Goal: Transaction & Acquisition: Purchase product/service

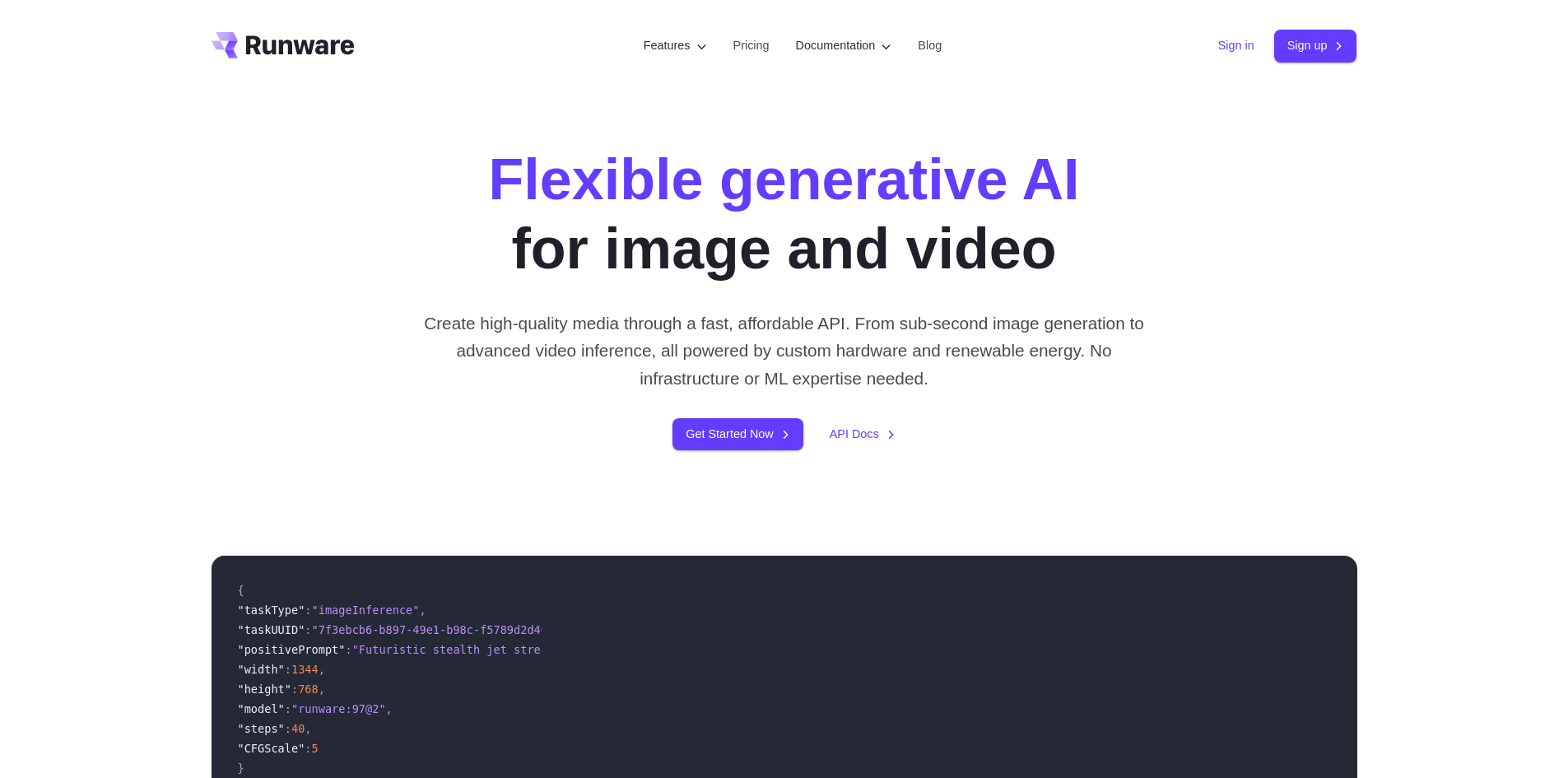
drag, startPoint x: 0, startPoint y: 0, endPoint x: 1194, endPoint y: 48, distance: 1195.0
click at [1232, 45] on link "Sign in" at bounding box center [1236, 45] width 36 height 19
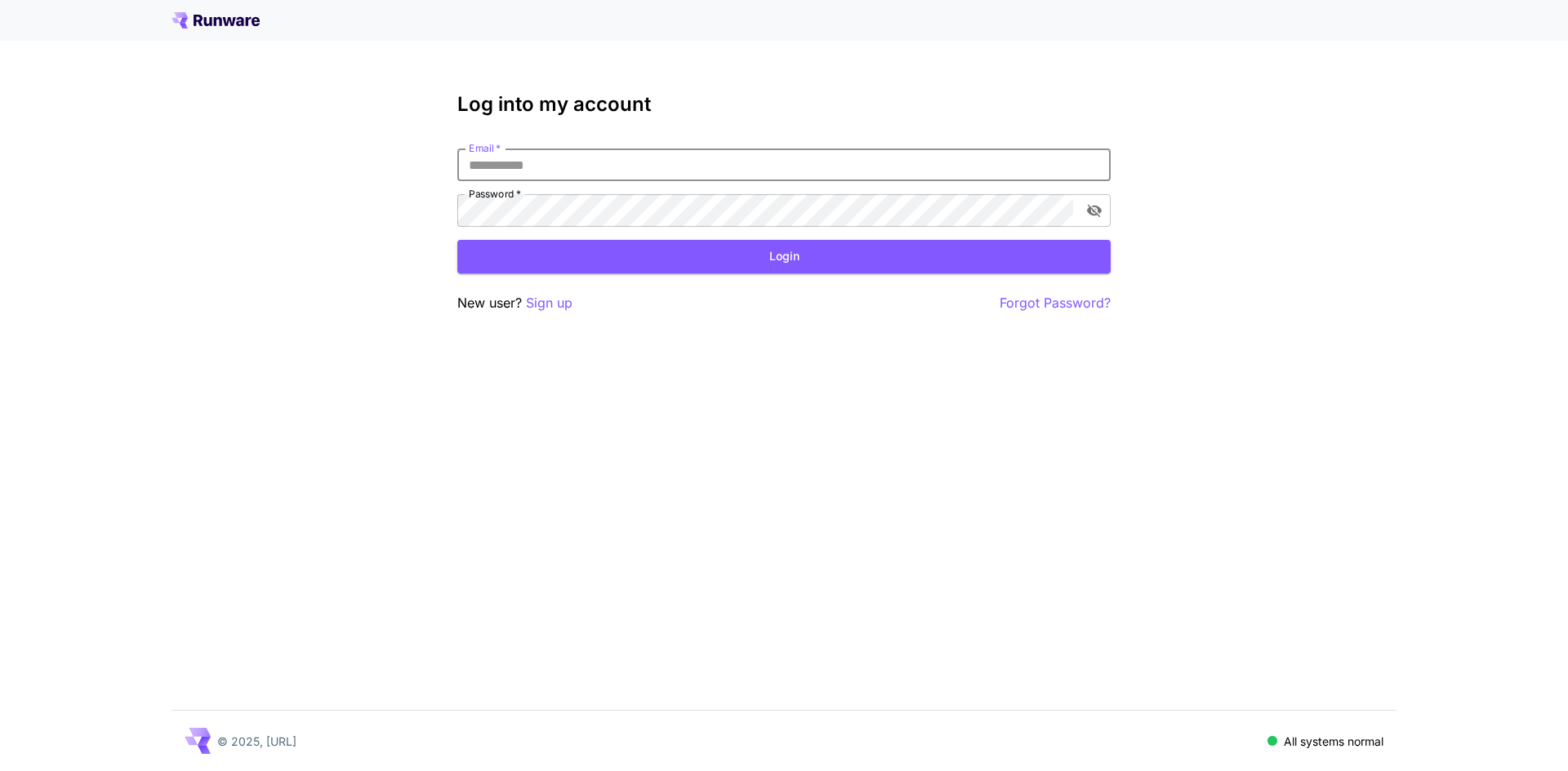
click at [628, 172] on input "Email   *" at bounding box center [784, 164] width 653 height 32
type input "**********"
click at [792, 253] on button "Login" at bounding box center [784, 257] width 653 height 33
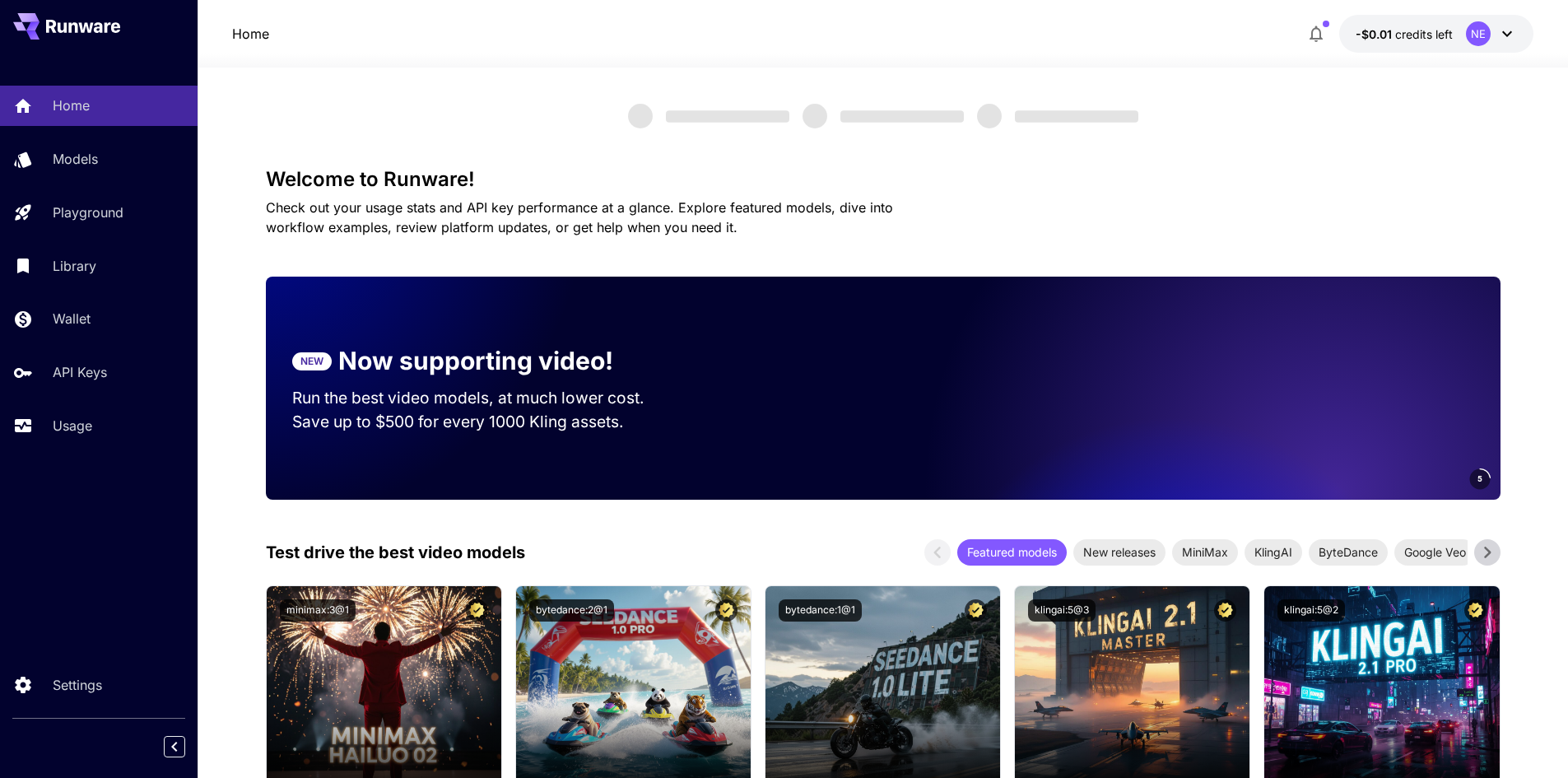
click at [1521, 39] on button "-$0.01 credits left NE" at bounding box center [1436, 34] width 194 height 37
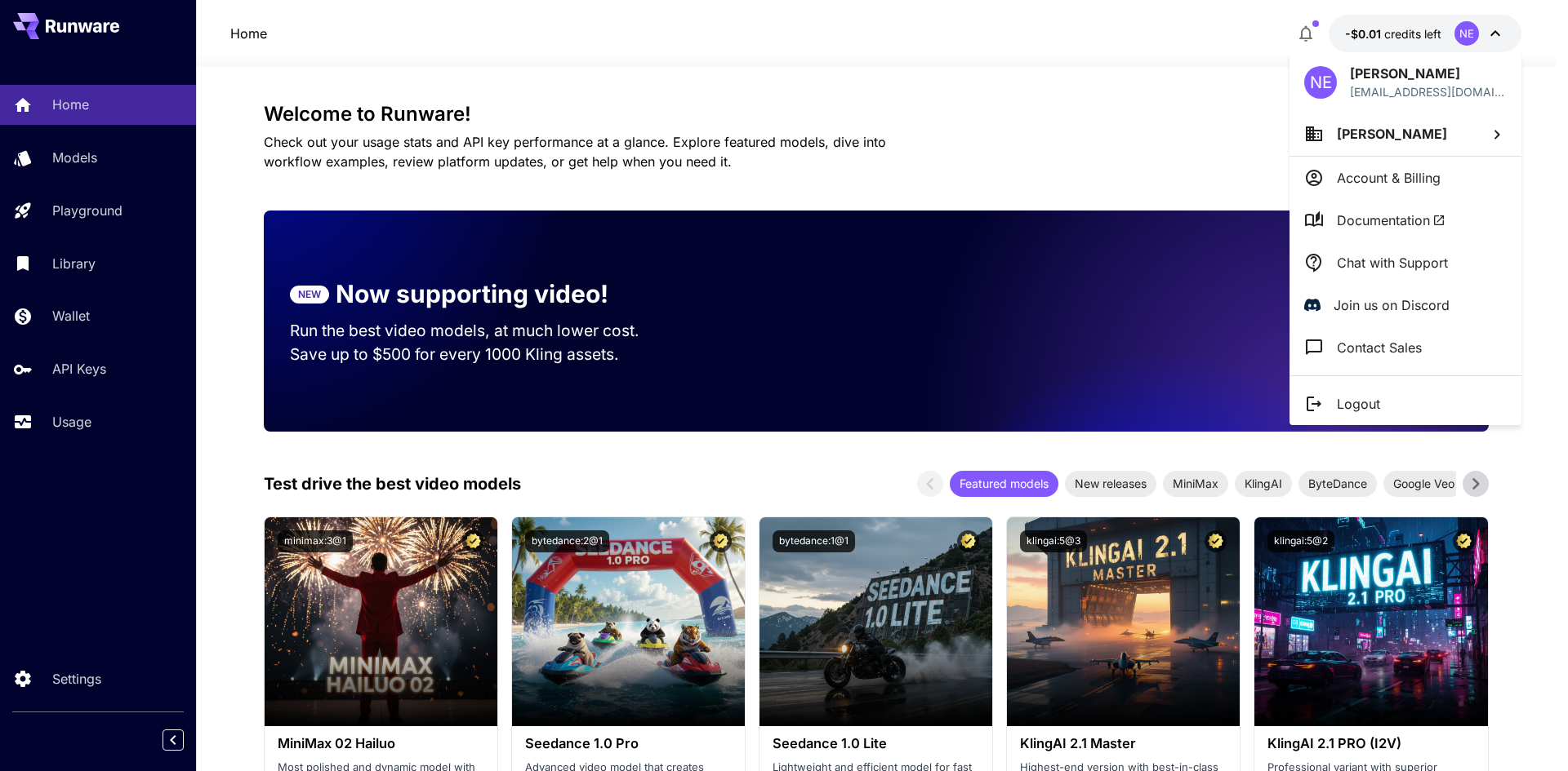
click at [1407, 186] on p "Account & Billing" at bounding box center [1388, 178] width 104 height 20
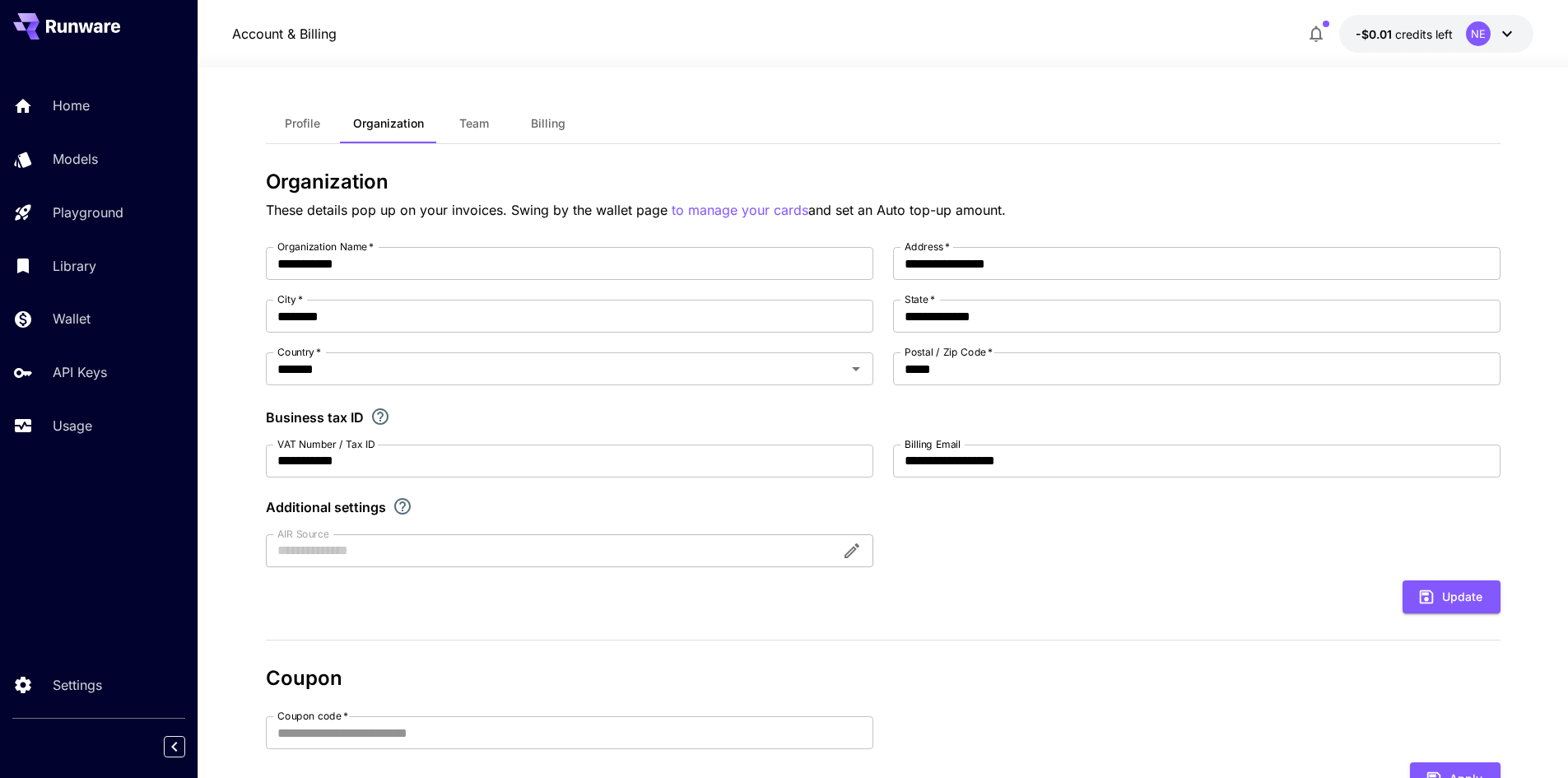
click at [525, 122] on button "Billing" at bounding box center [548, 123] width 74 height 39
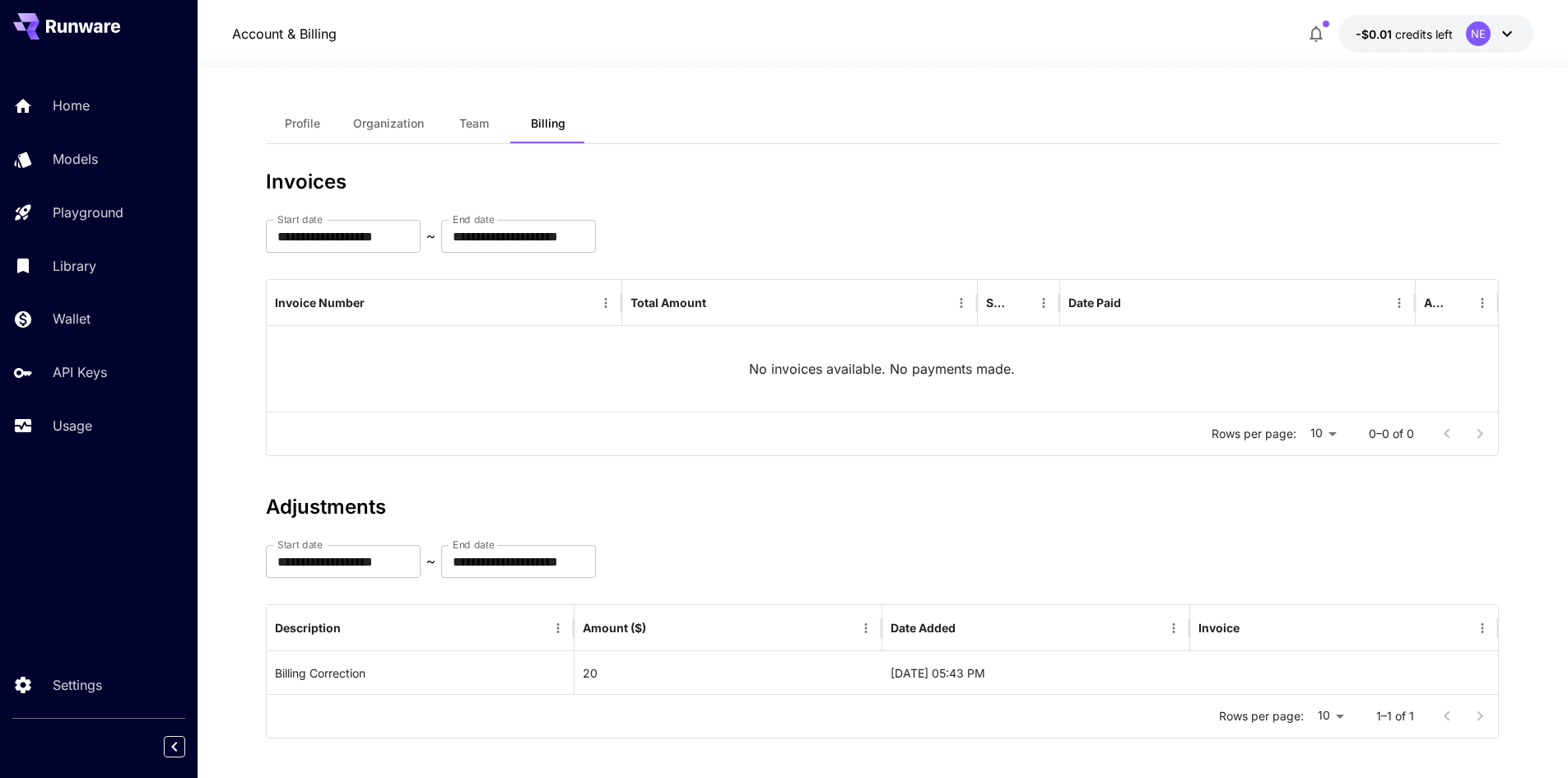
click at [1468, 42] on div "NE" at bounding box center [1492, 34] width 51 height 25
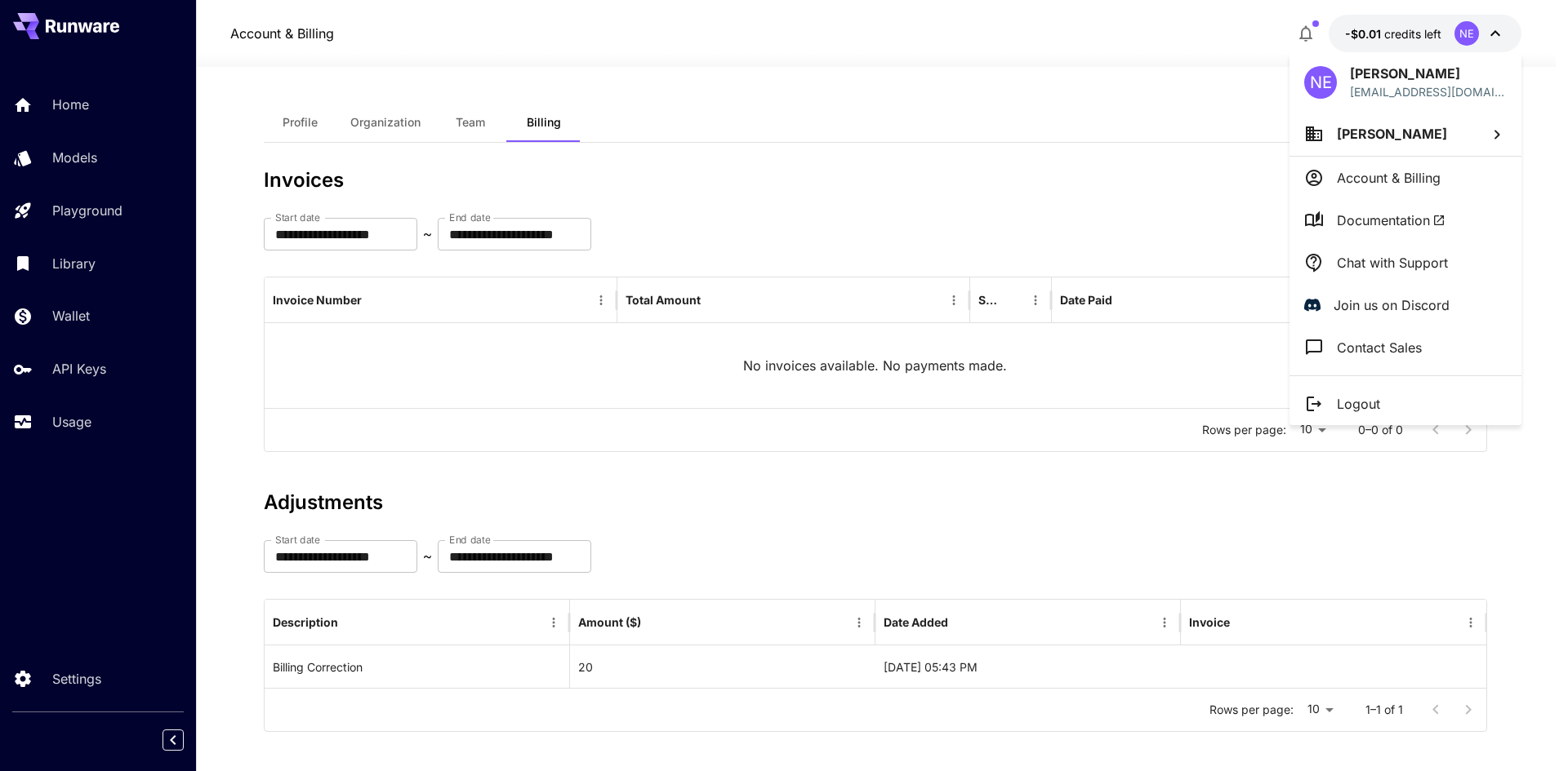
click at [1409, 173] on p "Account & Billing" at bounding box center [1388, 178] width 104 height 20
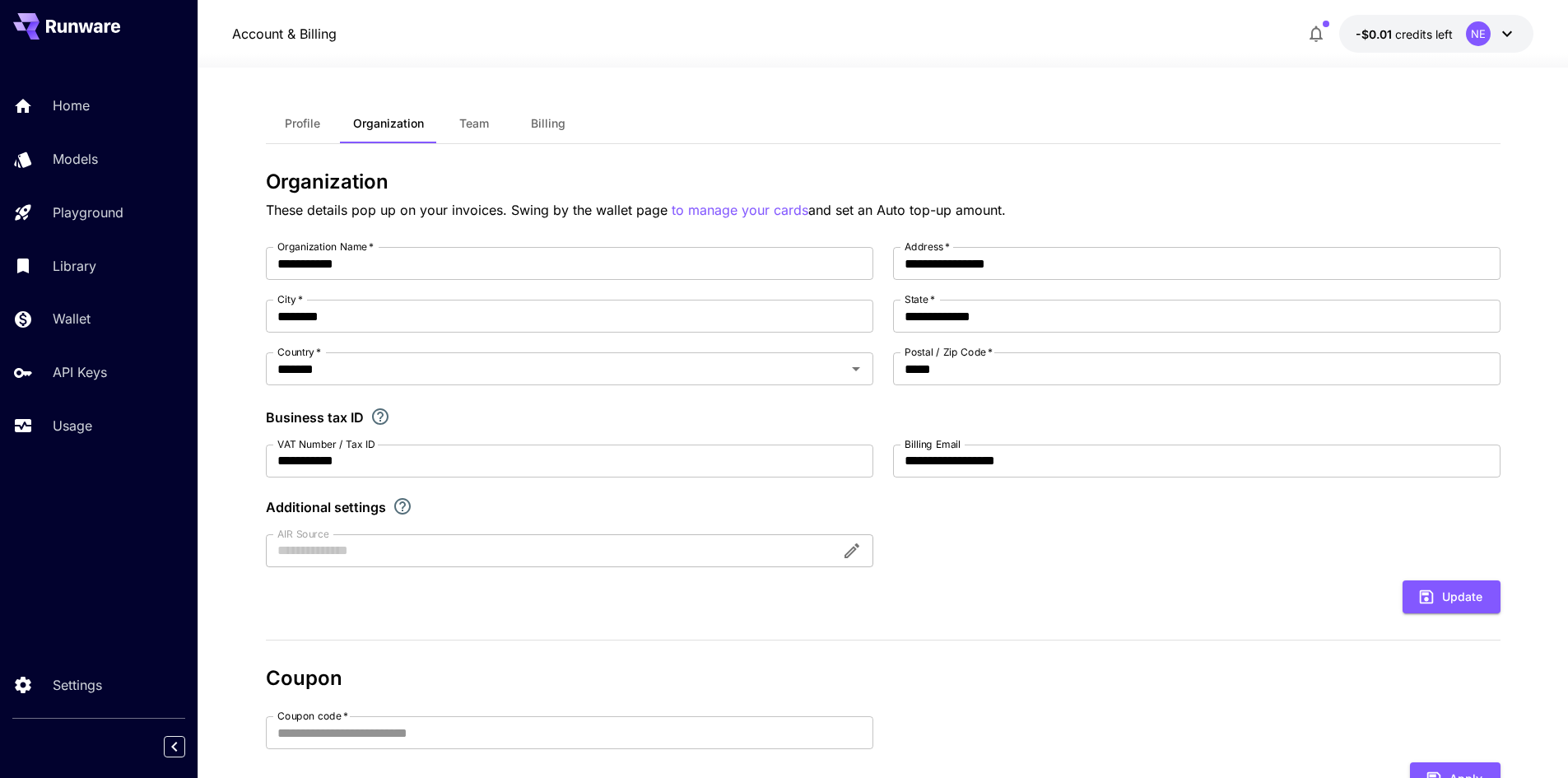
click at [1416, 29] on span "credits left" at bounding box center [1424, 35] width 57 height 14
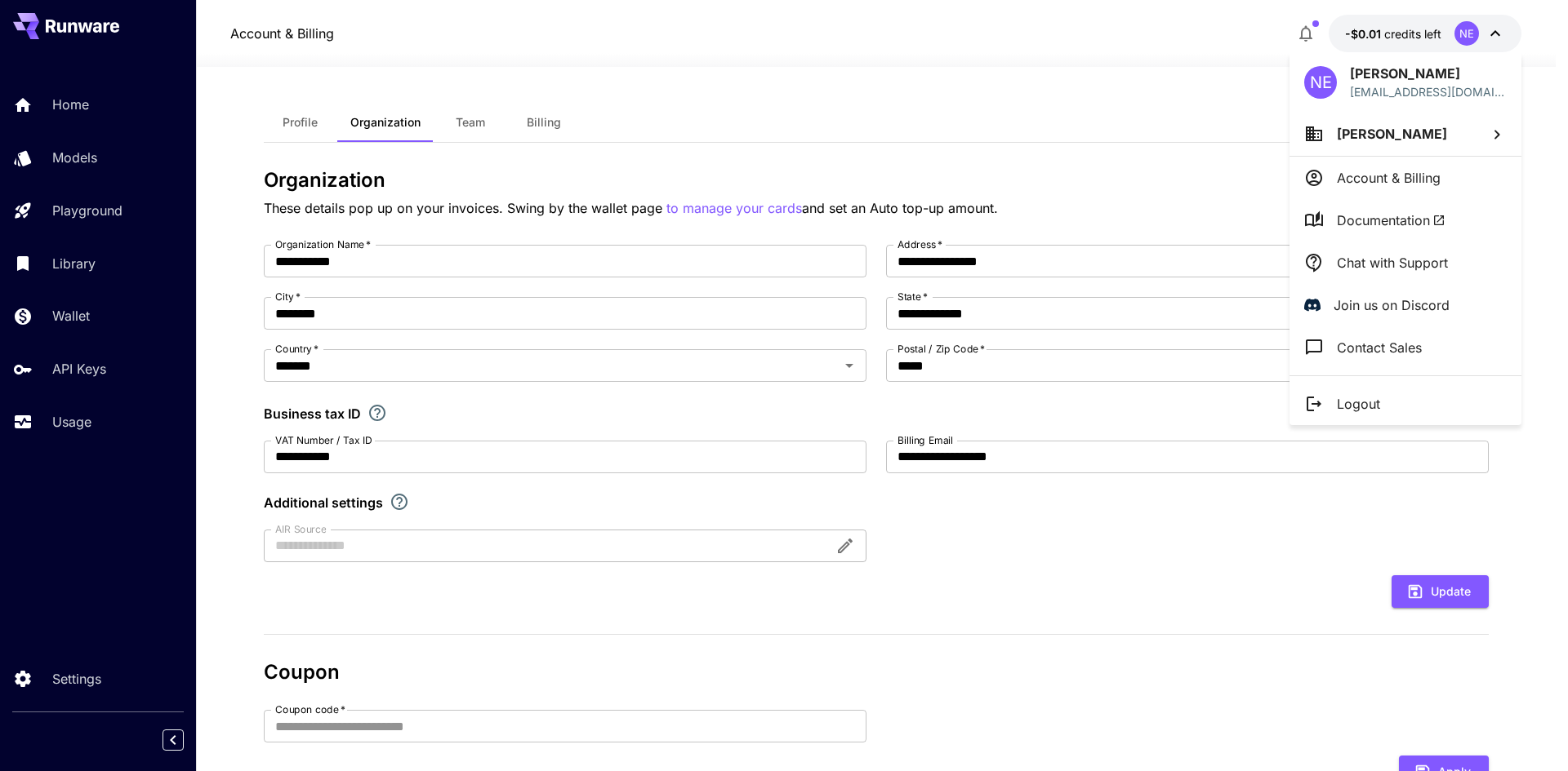
click at [295, 121] on div at bounding box center [784, 385] width 1568 height 771
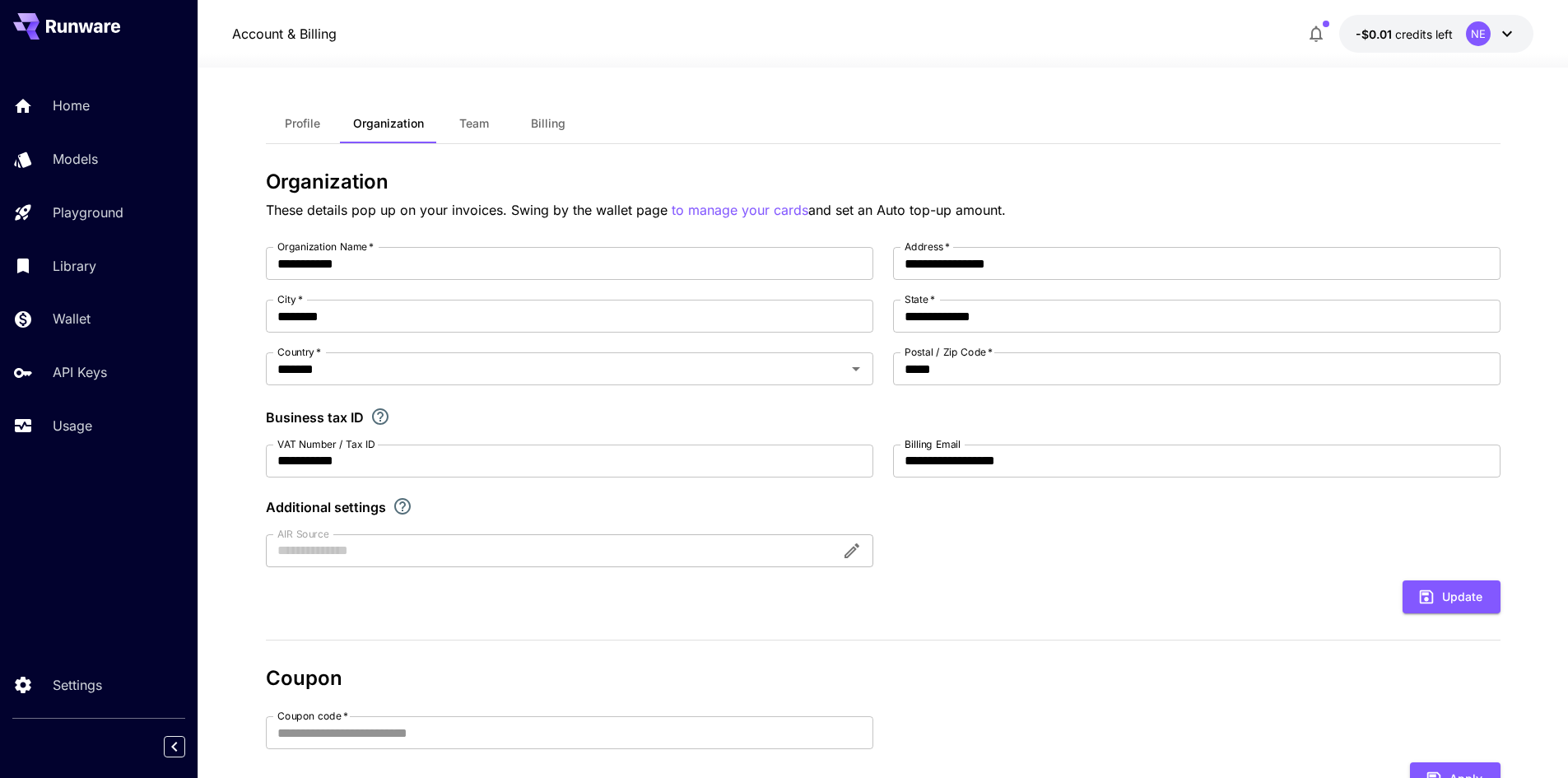
click at [563, 129] on span "Billing" at bounding box center [548, 123] width 34 height 15
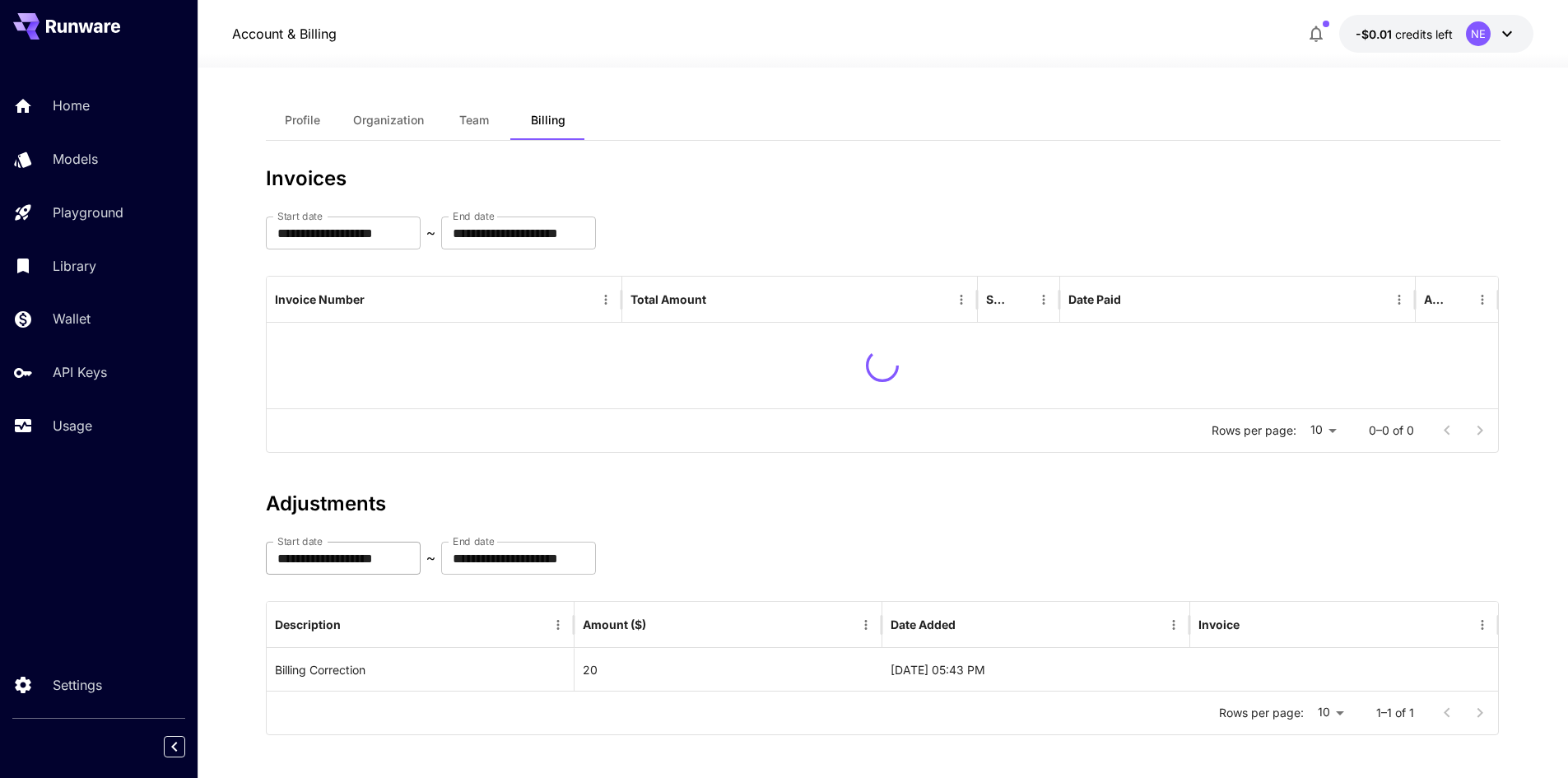
scroll to position [10, 0]
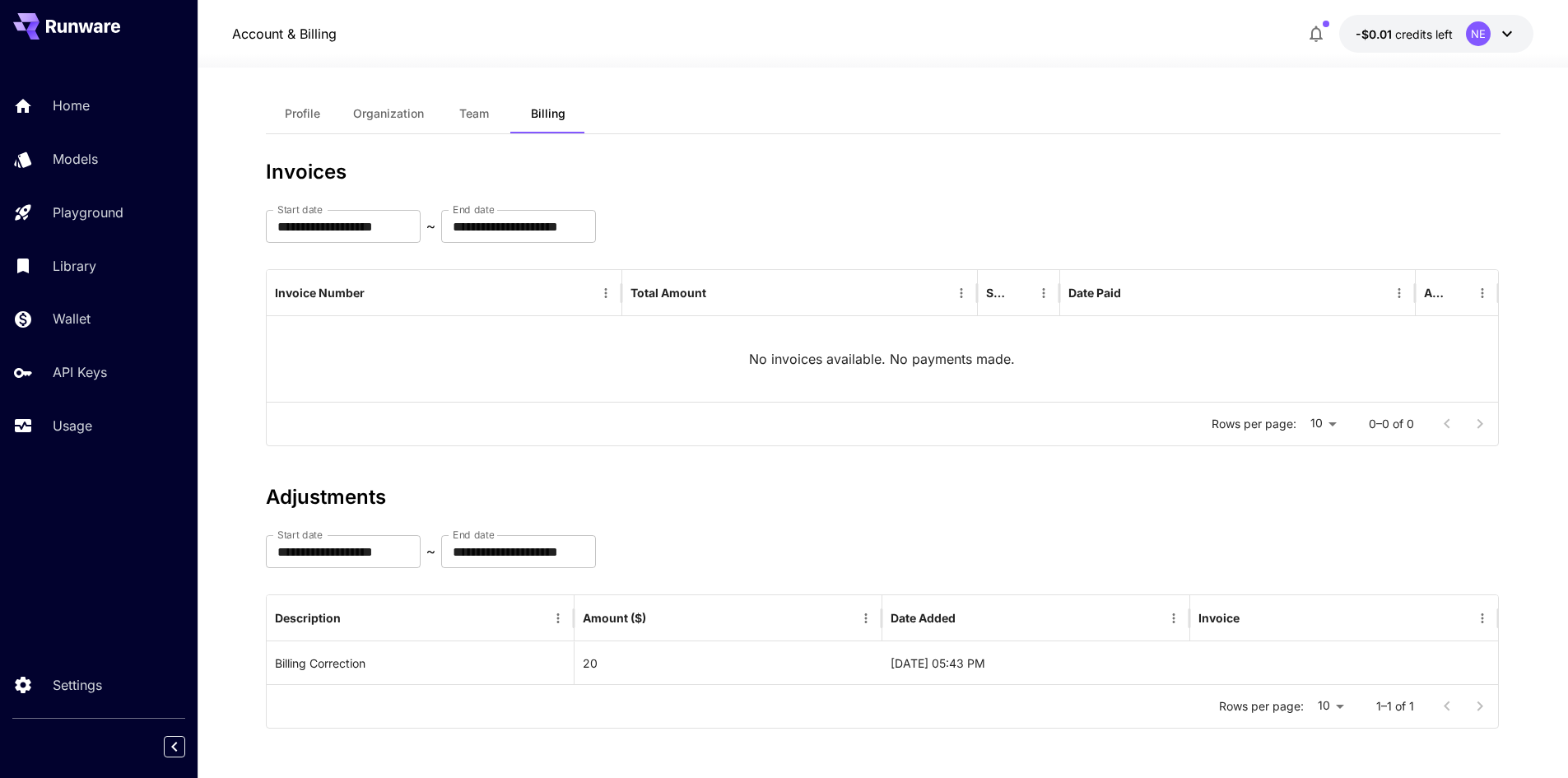
click at [317, 117] on span "Profile" at bounding box center [303, 113] width 35 height 15
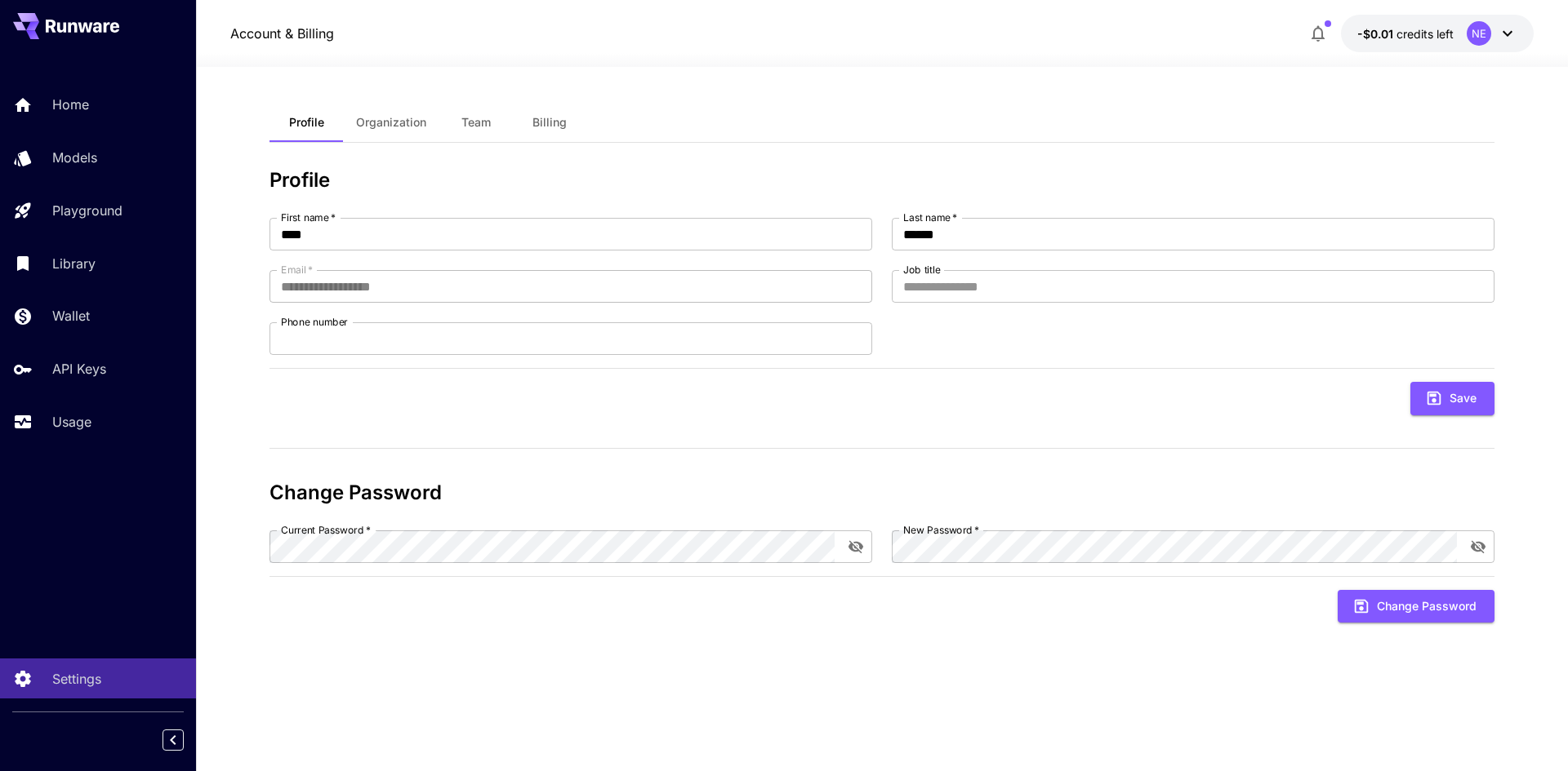
click at [551, 112] on button "Billing" at bounding box center [549, 122] width 73 height 39
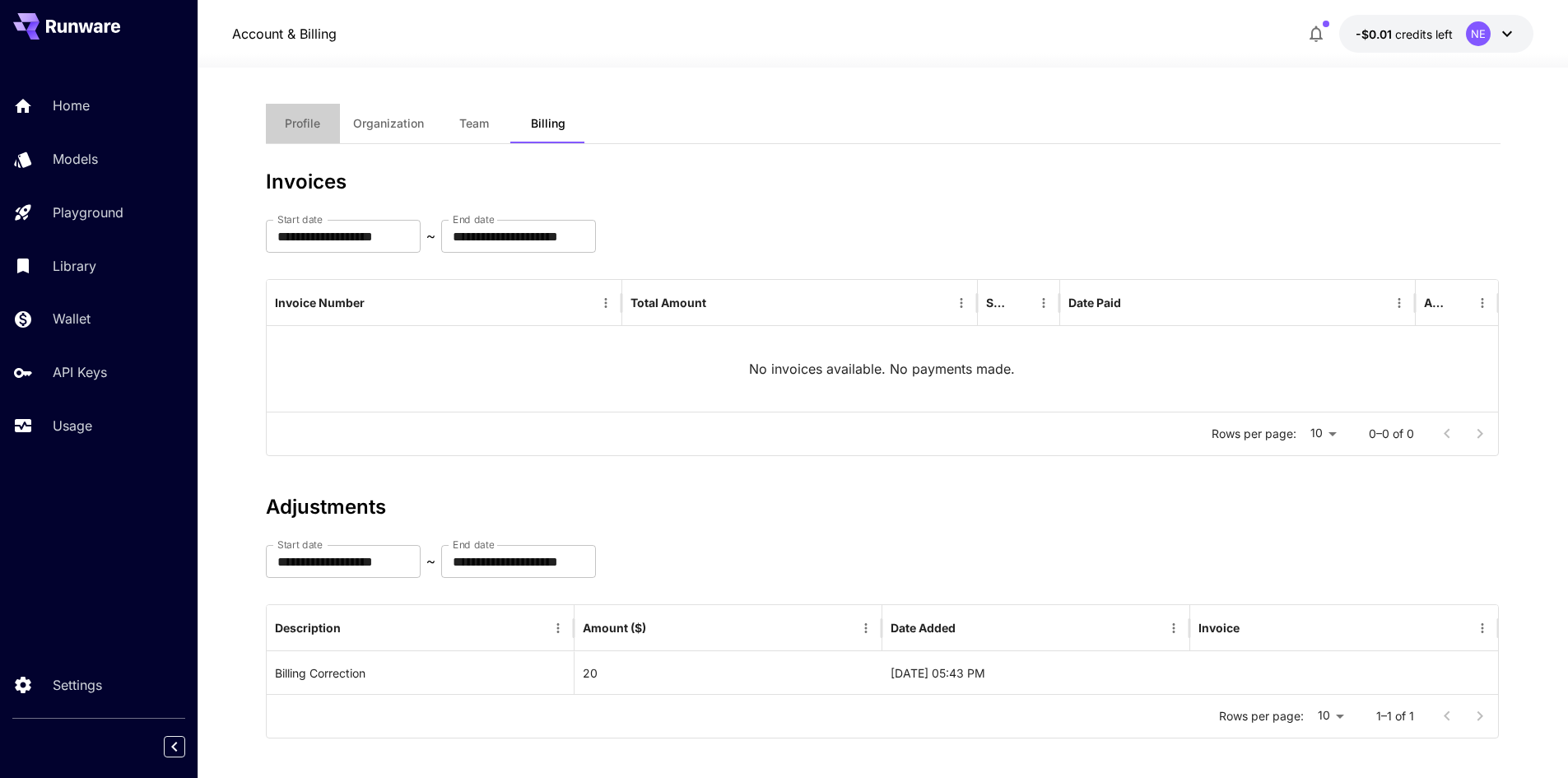
click at [305, 130] on span "Profile" at bounding box center [303, 123] width 35 height 15
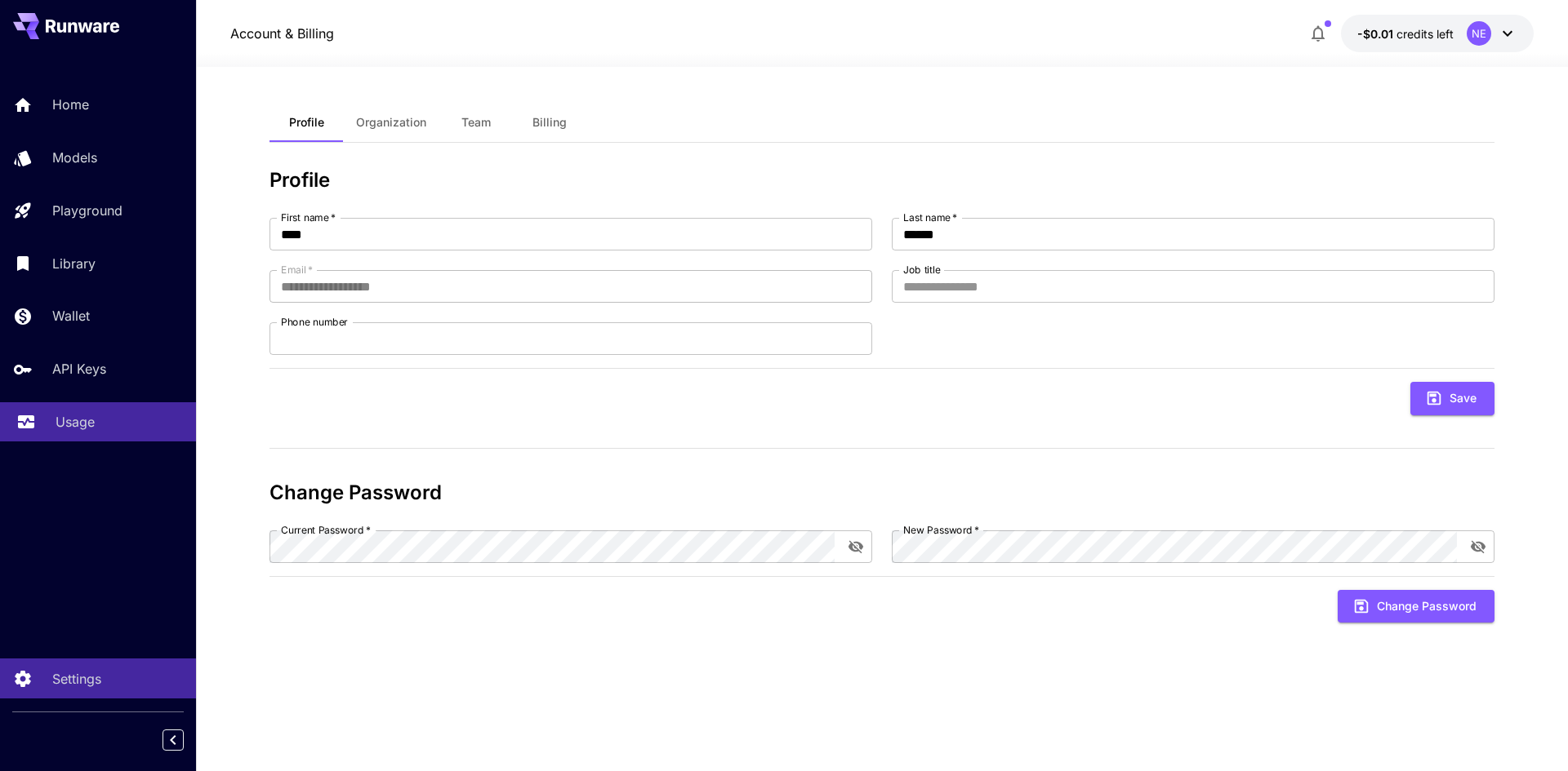
click at [97, 424] on div "Usage" at bounding box center [119, 422] width 127 height 20
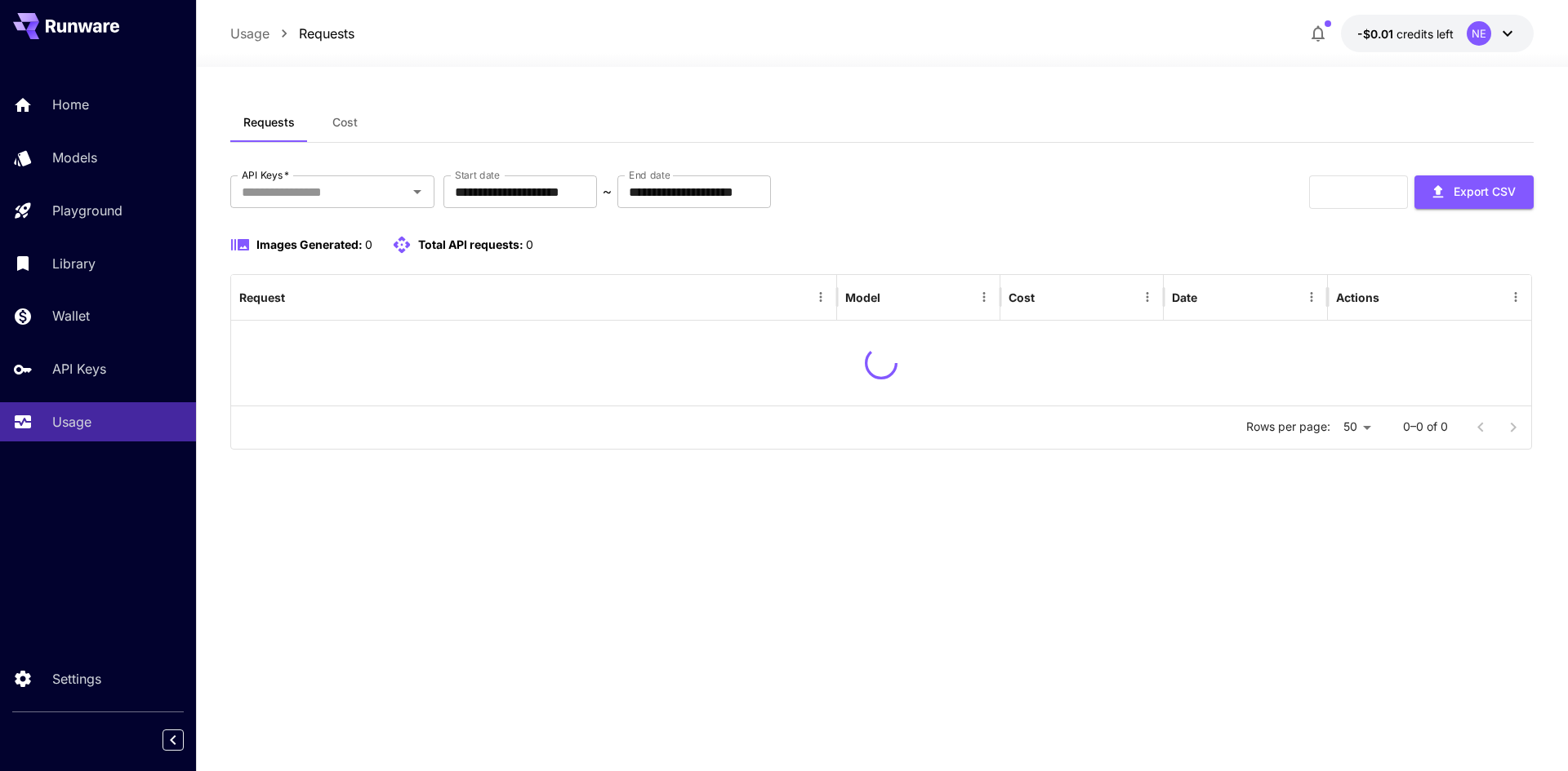
click at [339, 119] on span "Cost" at bounding box center [345, 122] width 25 height 15
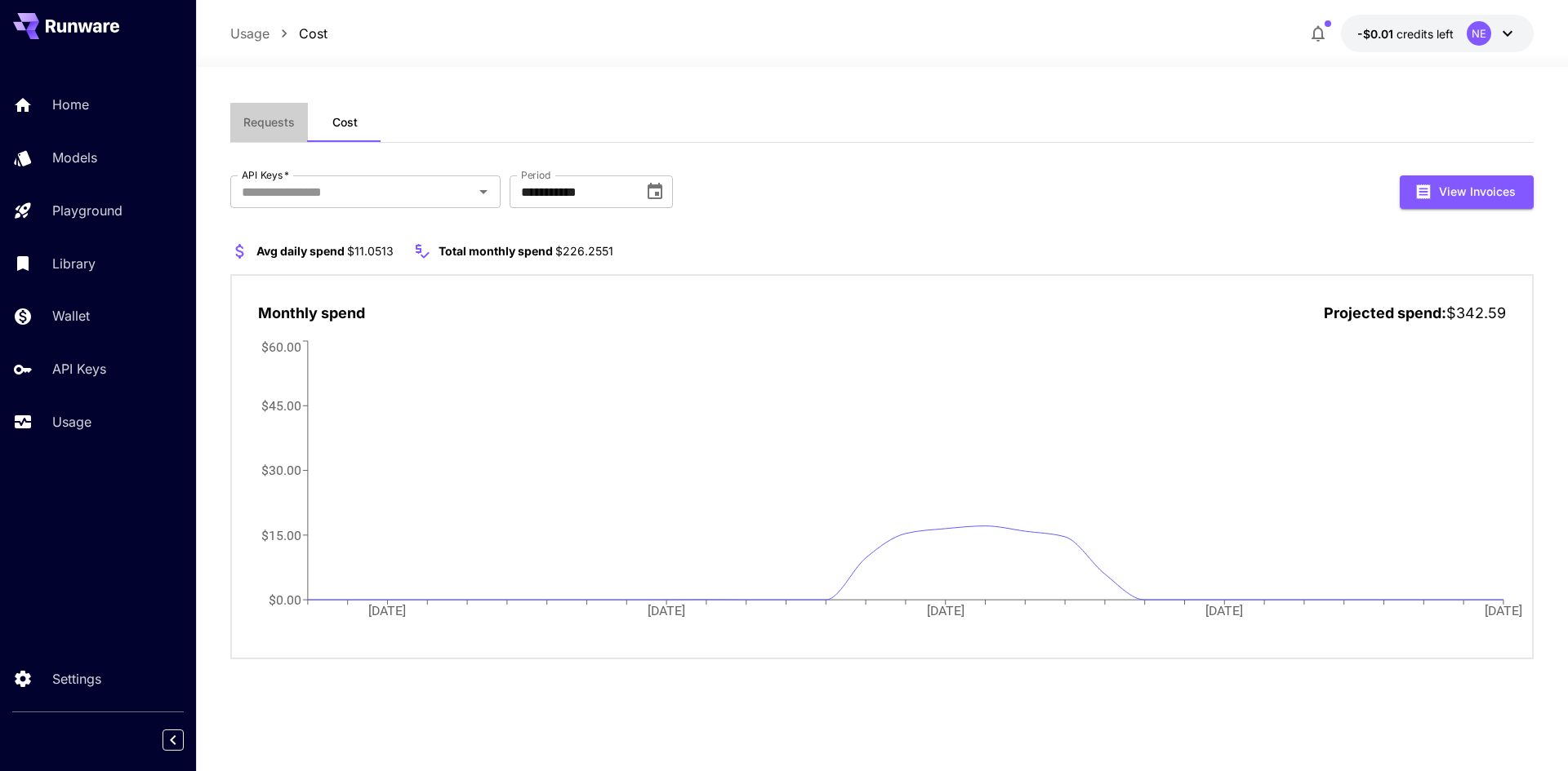
click at [258, 117] on span "Requests" at bounding box center [269, 122] width 52 height 15
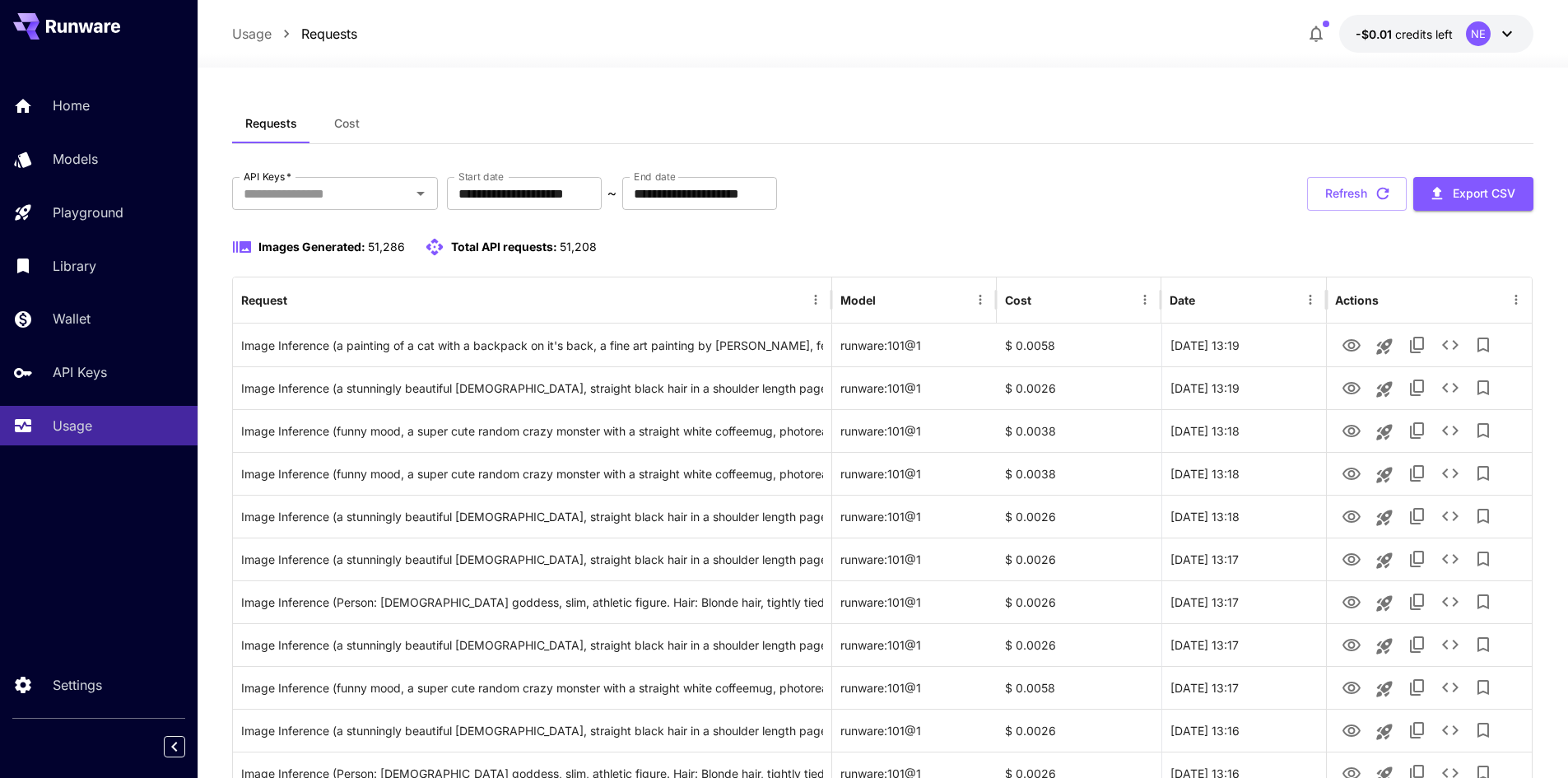
click at [1484, 42] on div "NE" at bounding box center [1478, 34] width 25 height 25
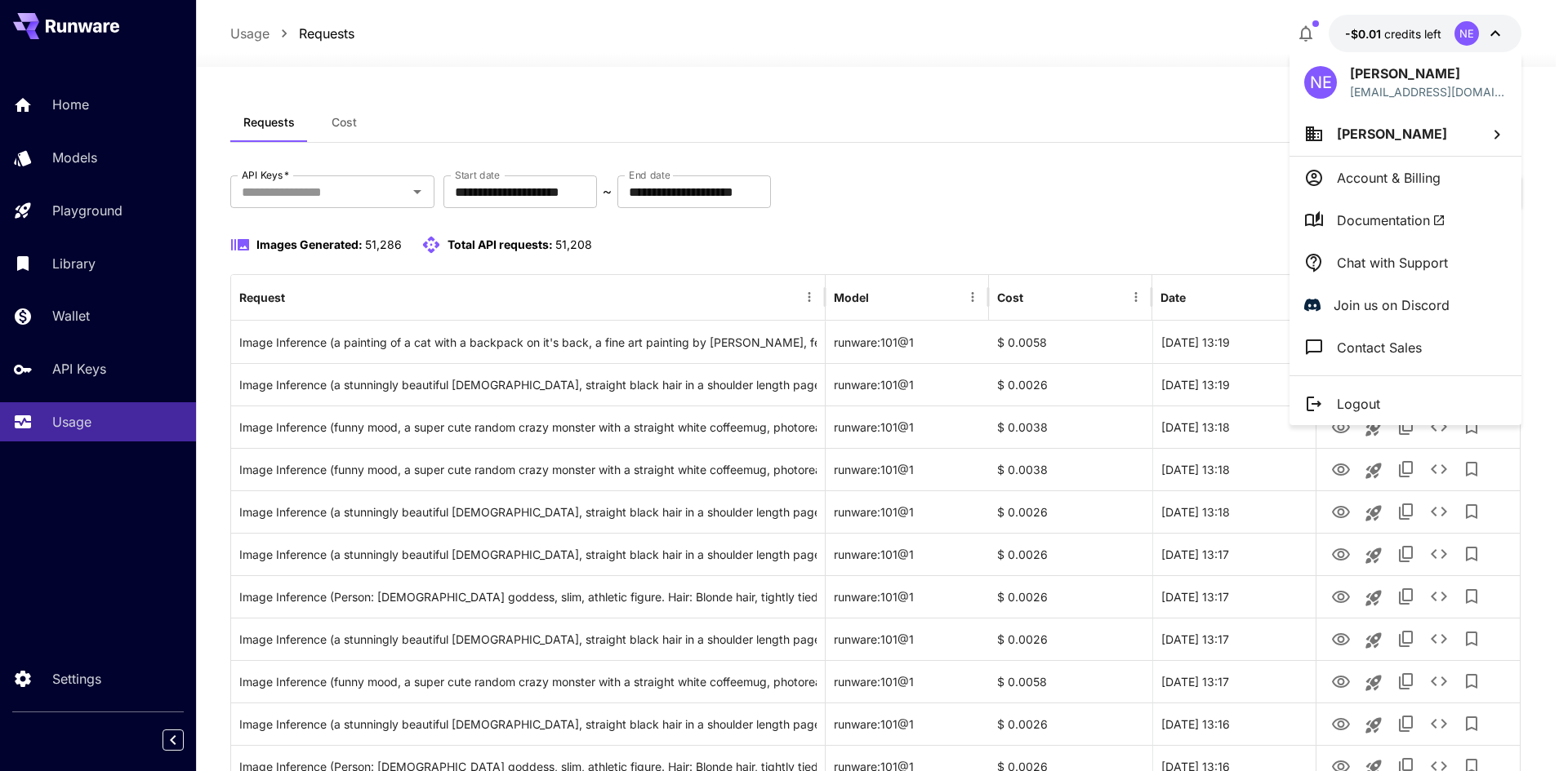
click at [1421, 133] on li "Nico Engler" at bounding box center [1405, 133] width 232 height 44
click at [1388, 178] on div at bounding box center [784, 385] width 1568 height 771
click at [1422, 176] on p "Account & Billing" at bounding box center [1388, 178] width 104 height 20
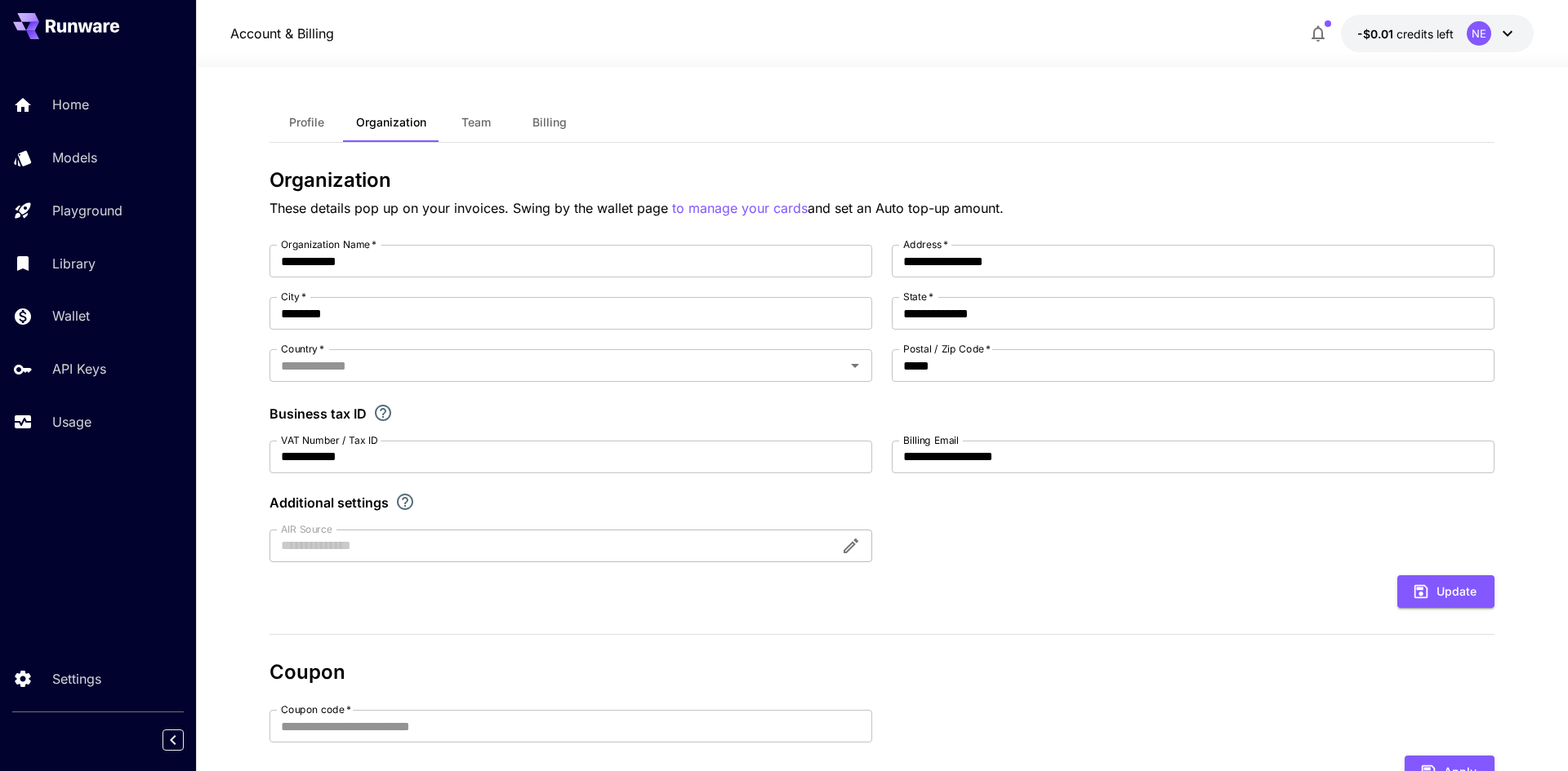
type input "*******"
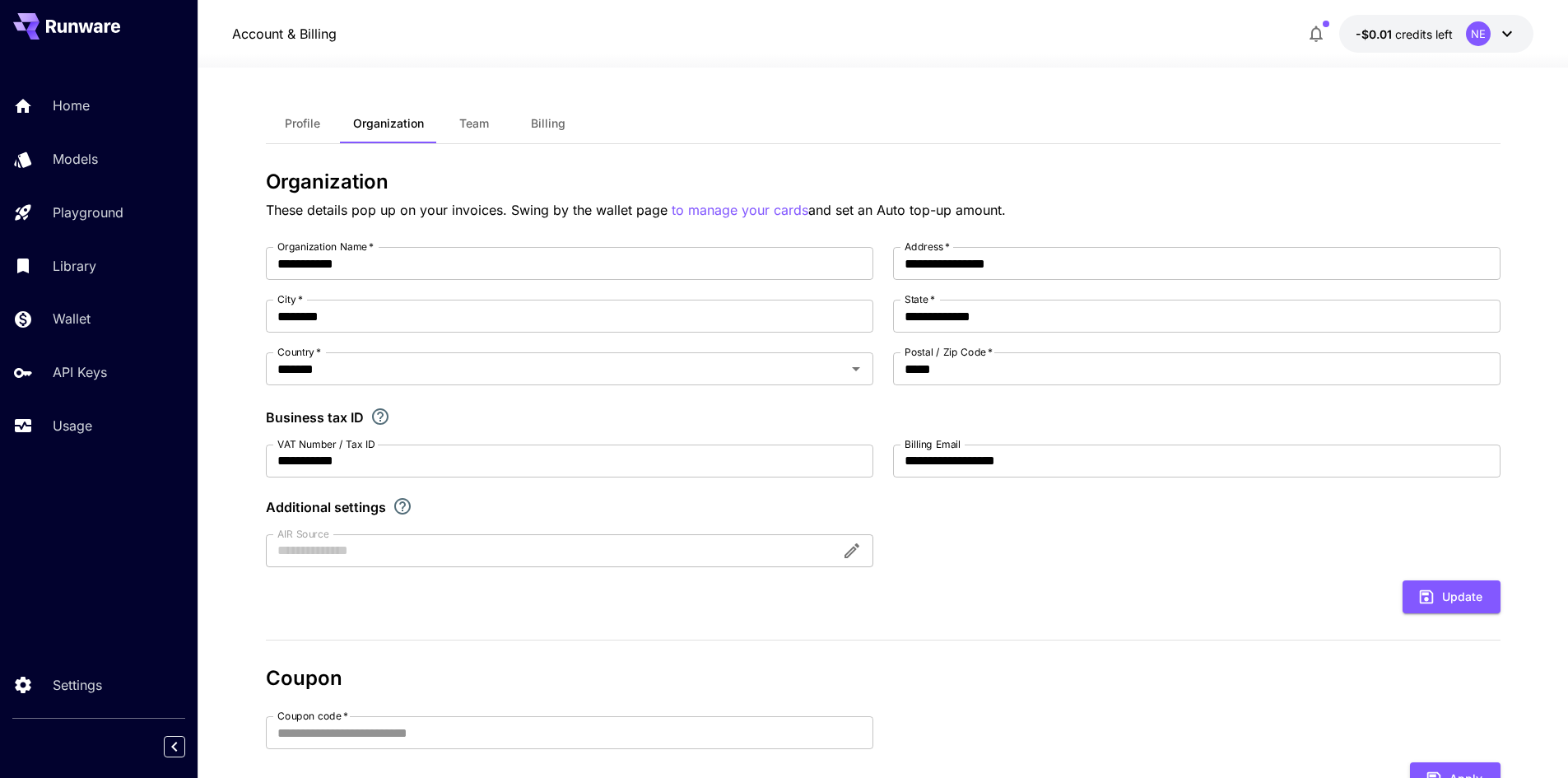
click at [558, 118] on span "Billing" at bounding box center [548, 123] width 34 height 15
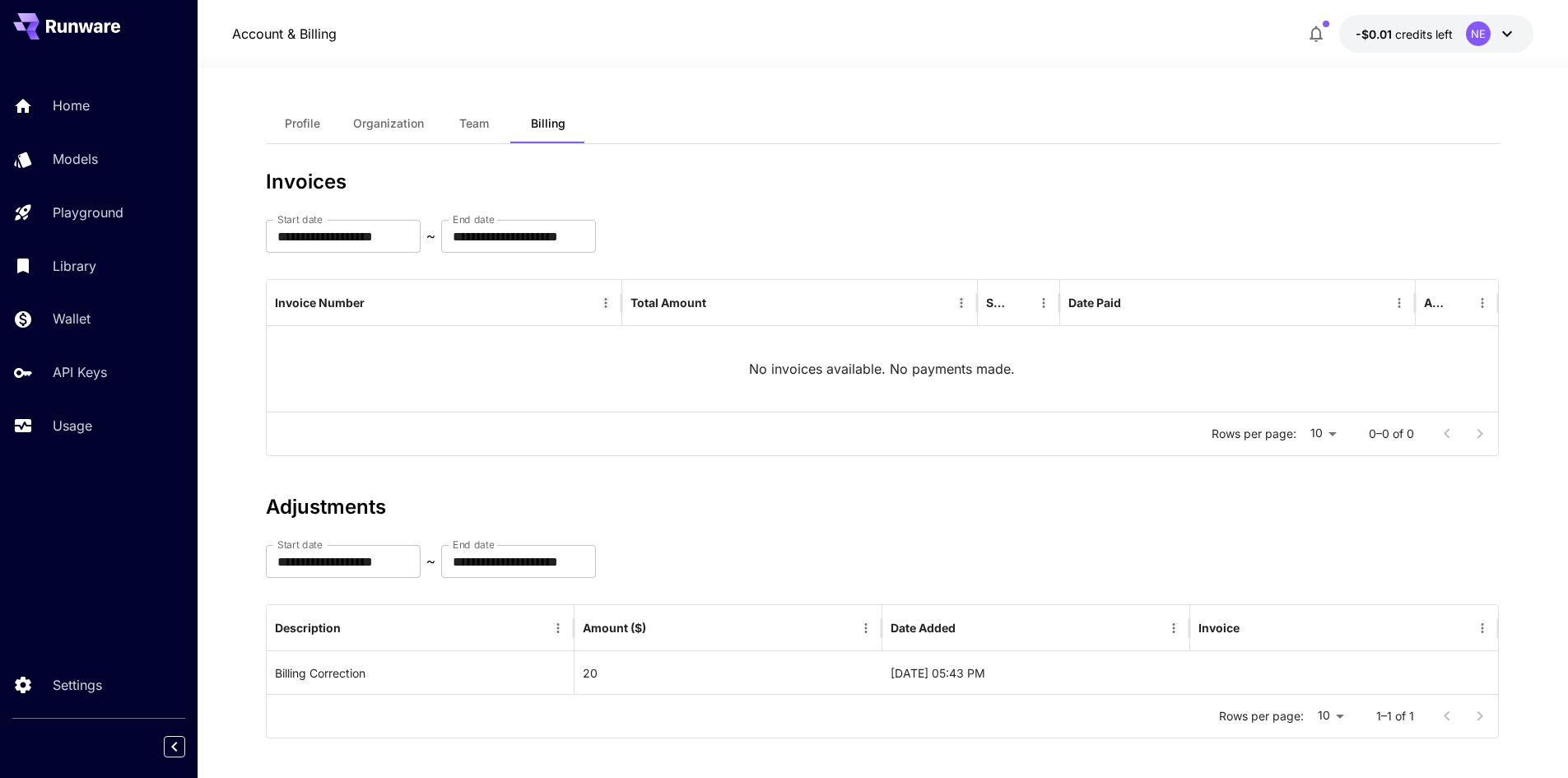
click at [307, 122] on span "Profile" at bounding box center [303, 123] width 35 height 15
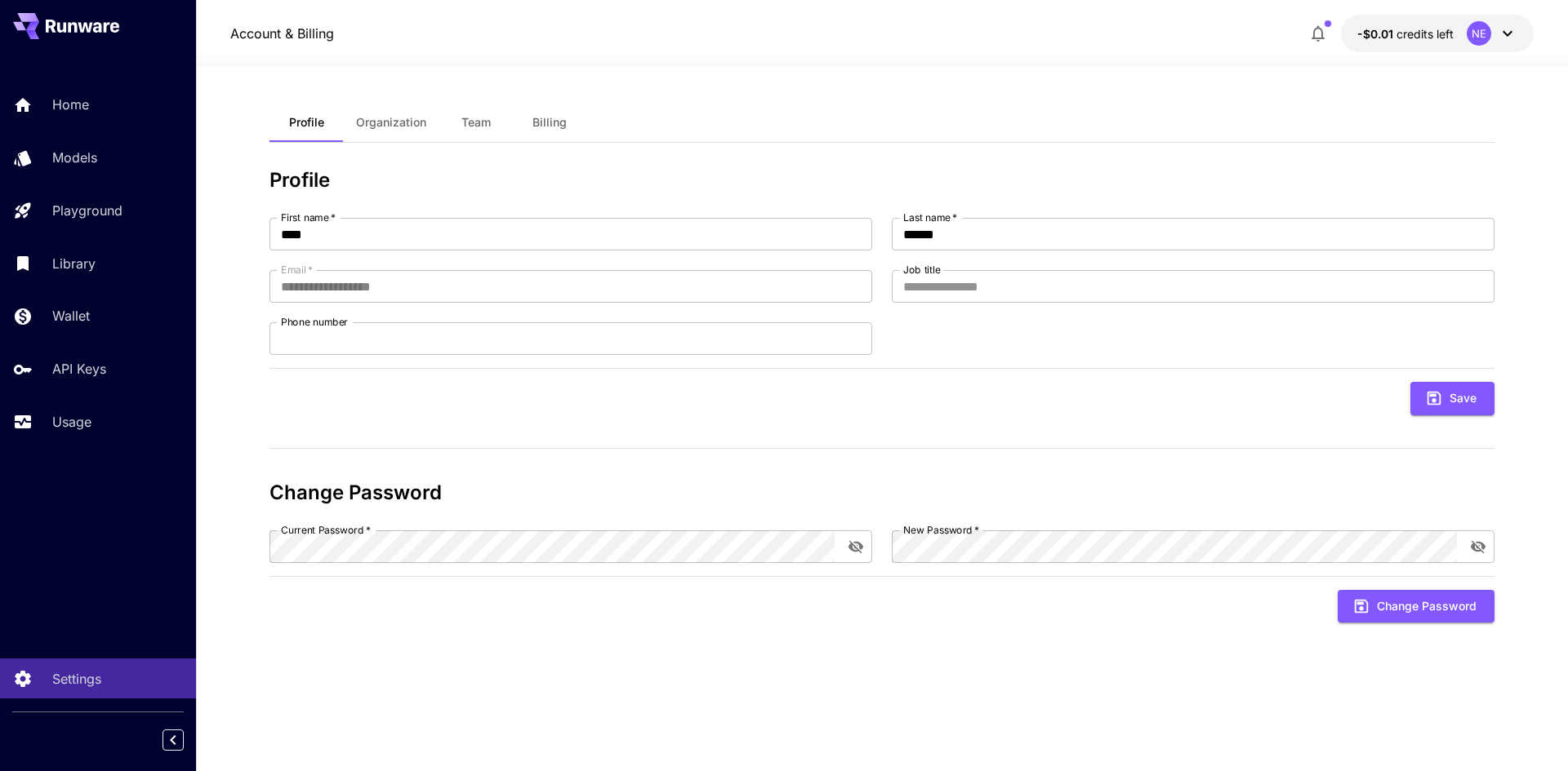
click at [1400, 41] on p "-$0.01 credits left" at bounding box center [1405, 34] width 97 height 18
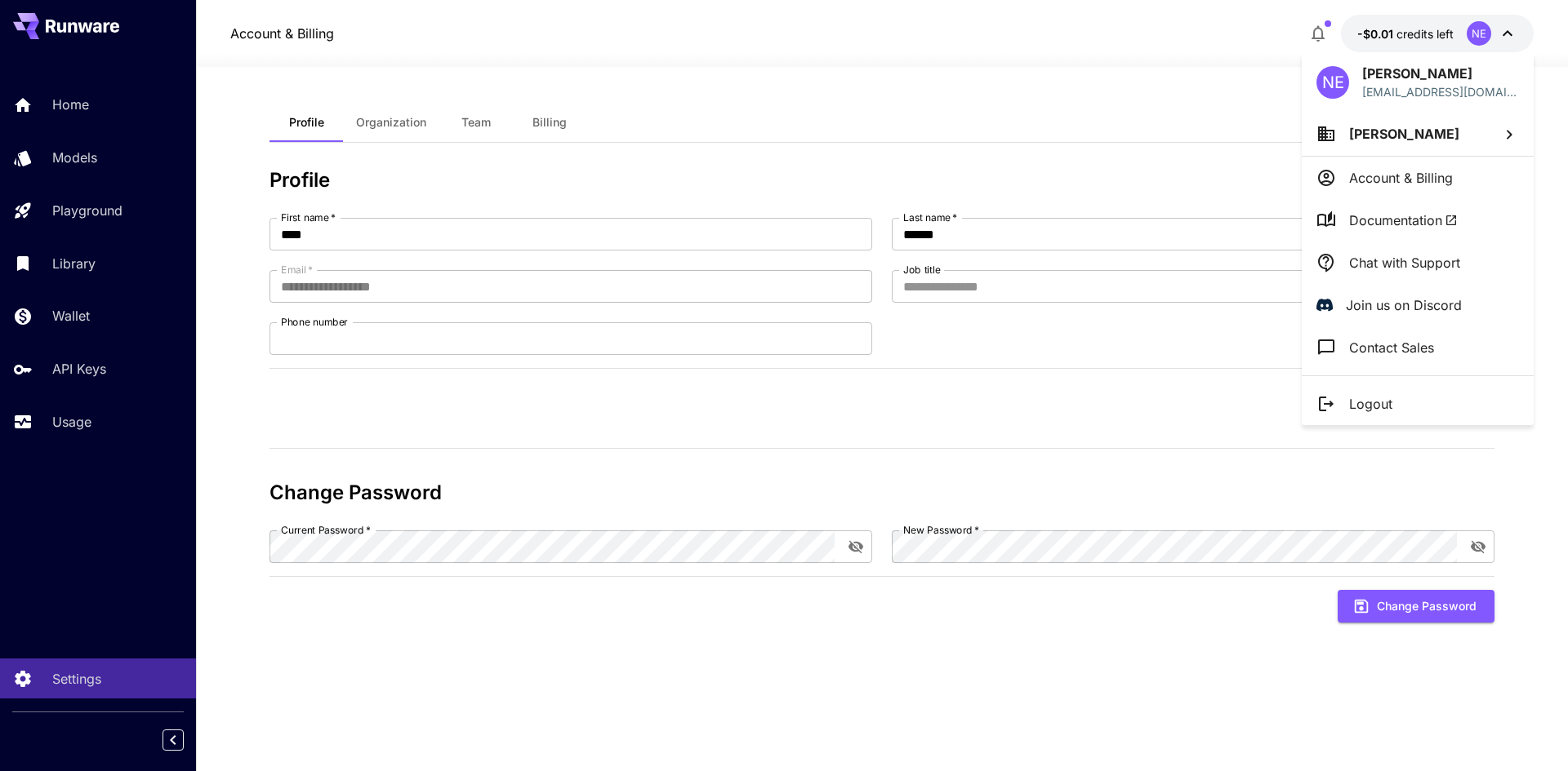
click at [1435, 80] on p "Nico Engler" at bounding box center [1440, 73] width 156 height 20
click at [1435, 137] on li "Nico Engler" at bounding box center [1417, 133] width 232 height 44
click at [1495, 33] on div at bounding box center [784, 385] width 1568 height 771
click at [1393, 172] on p "Account & Billing" at bounding box center [1401, 178] width 104 height 20
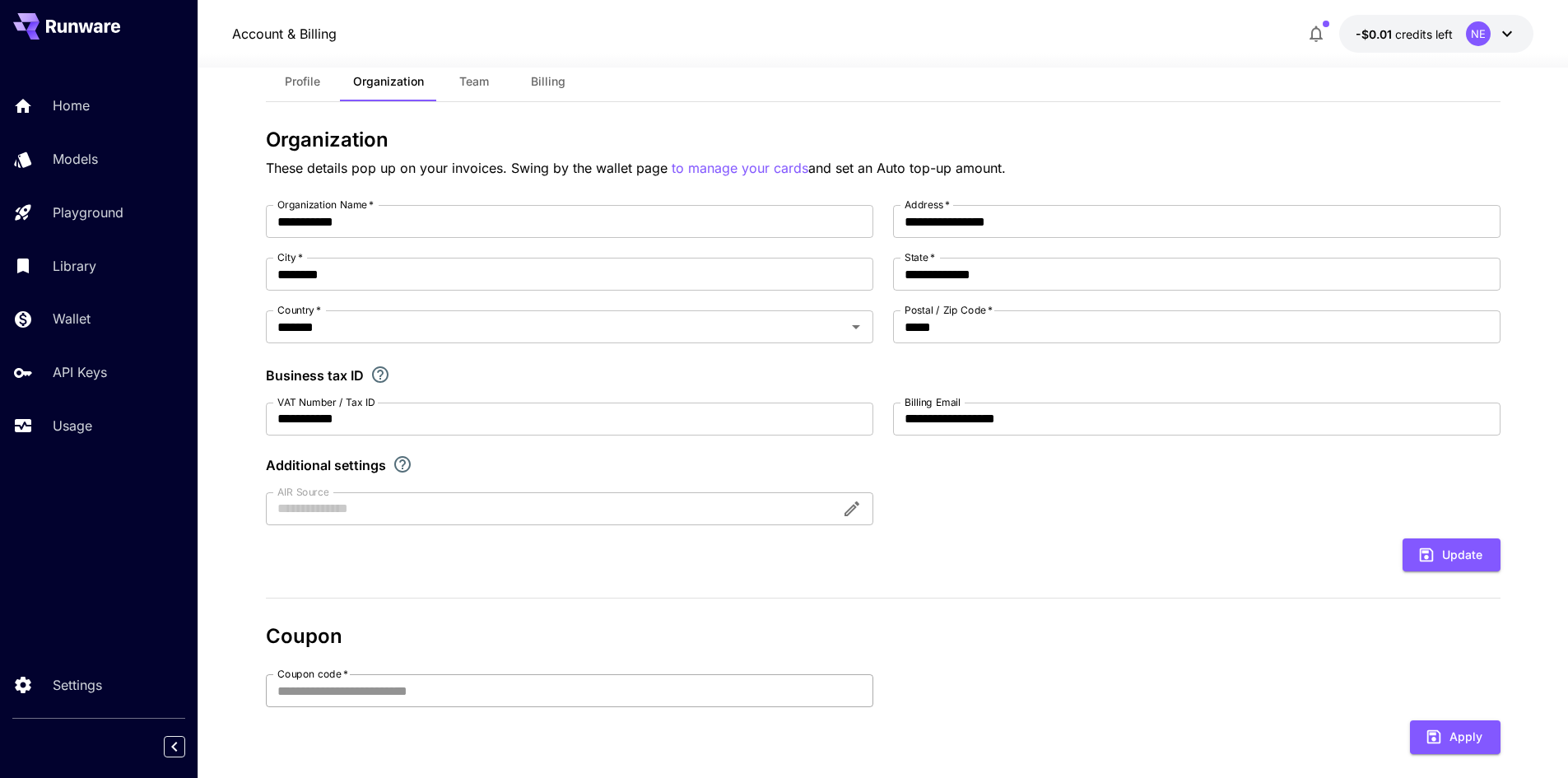
scroll to position [228, 0]
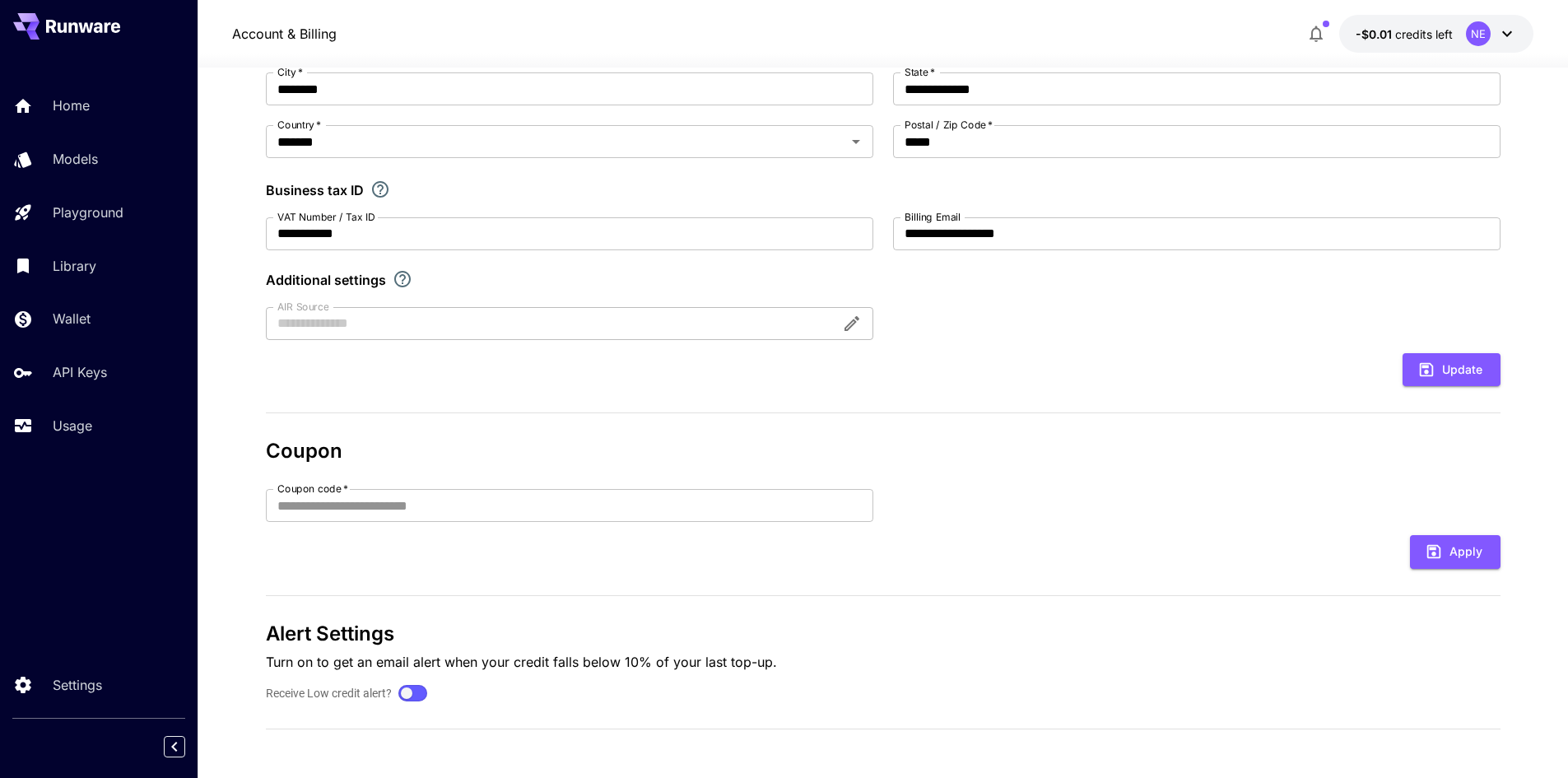
click at [334, 317] on div at bounding box center [570, 323] width 607 height 33
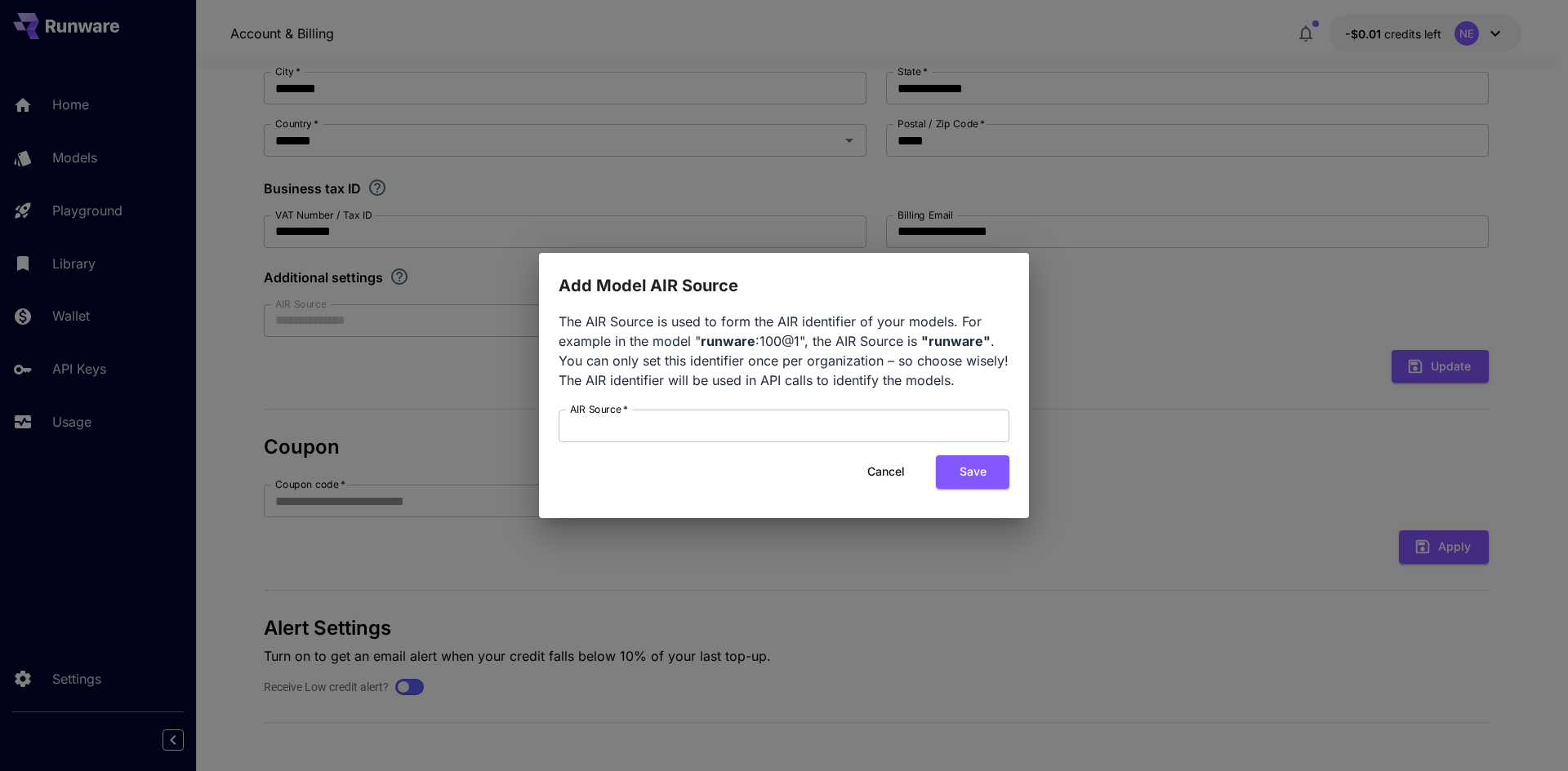
click at [893, 468] on button "Cancel" at bounding box center [886, 472] width 73 height 33
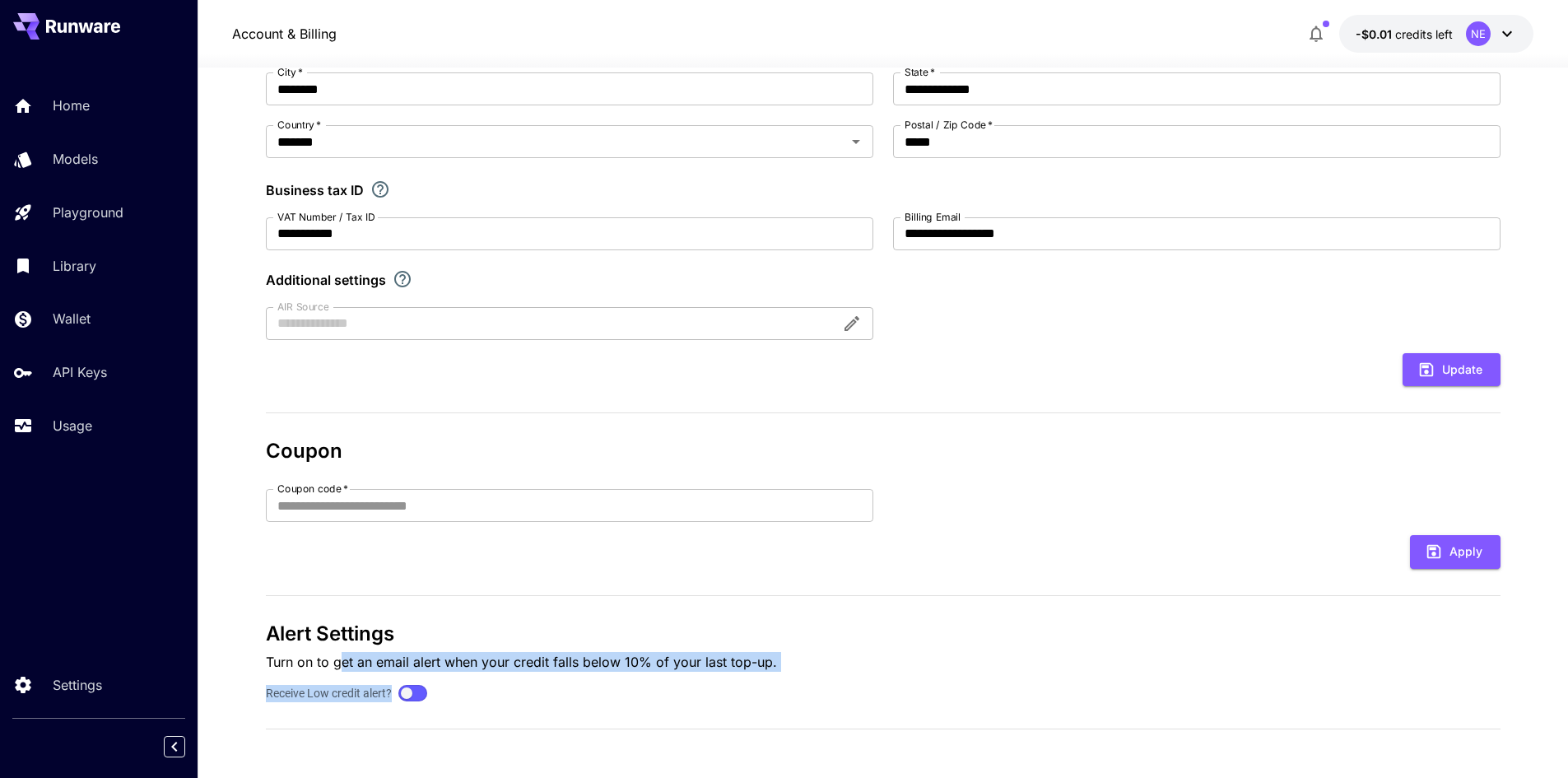
drag, startPoint x: 444, startPoint y: 664, endPoint x: 750, endPoint y: 670, distance: 306.1
click at [749, 672] on p "Turn on to get an email alert when your credit falls below 10% of your last top…" at bounding box center [883, 663] width 1235 height 20
click at [750, 670] on p "Turn on to get an email alert when your credit falls below 10% of your last top…" at bounding box center [883, 663] width 1235 height 20
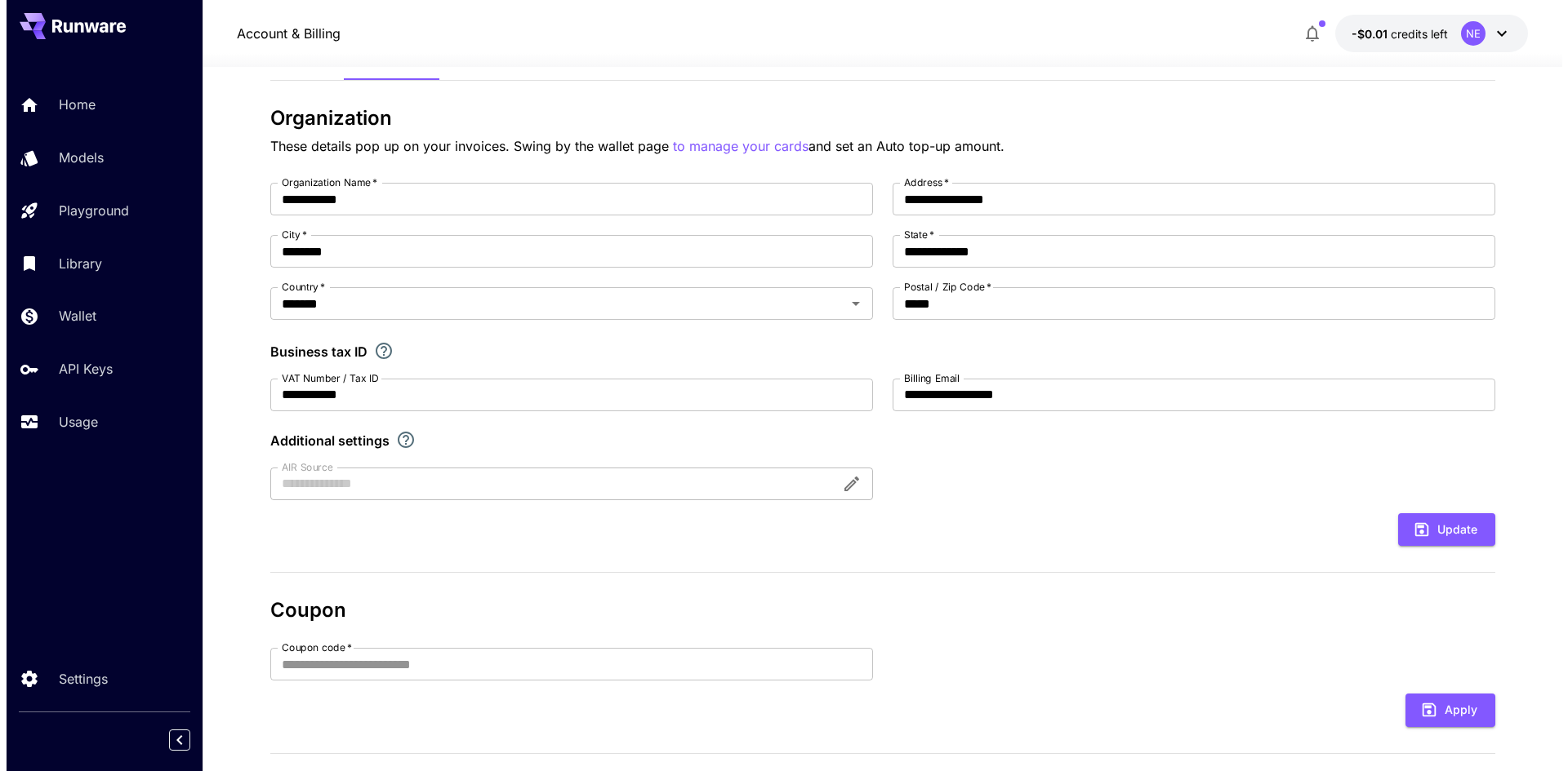
scroll to position [0, 0]
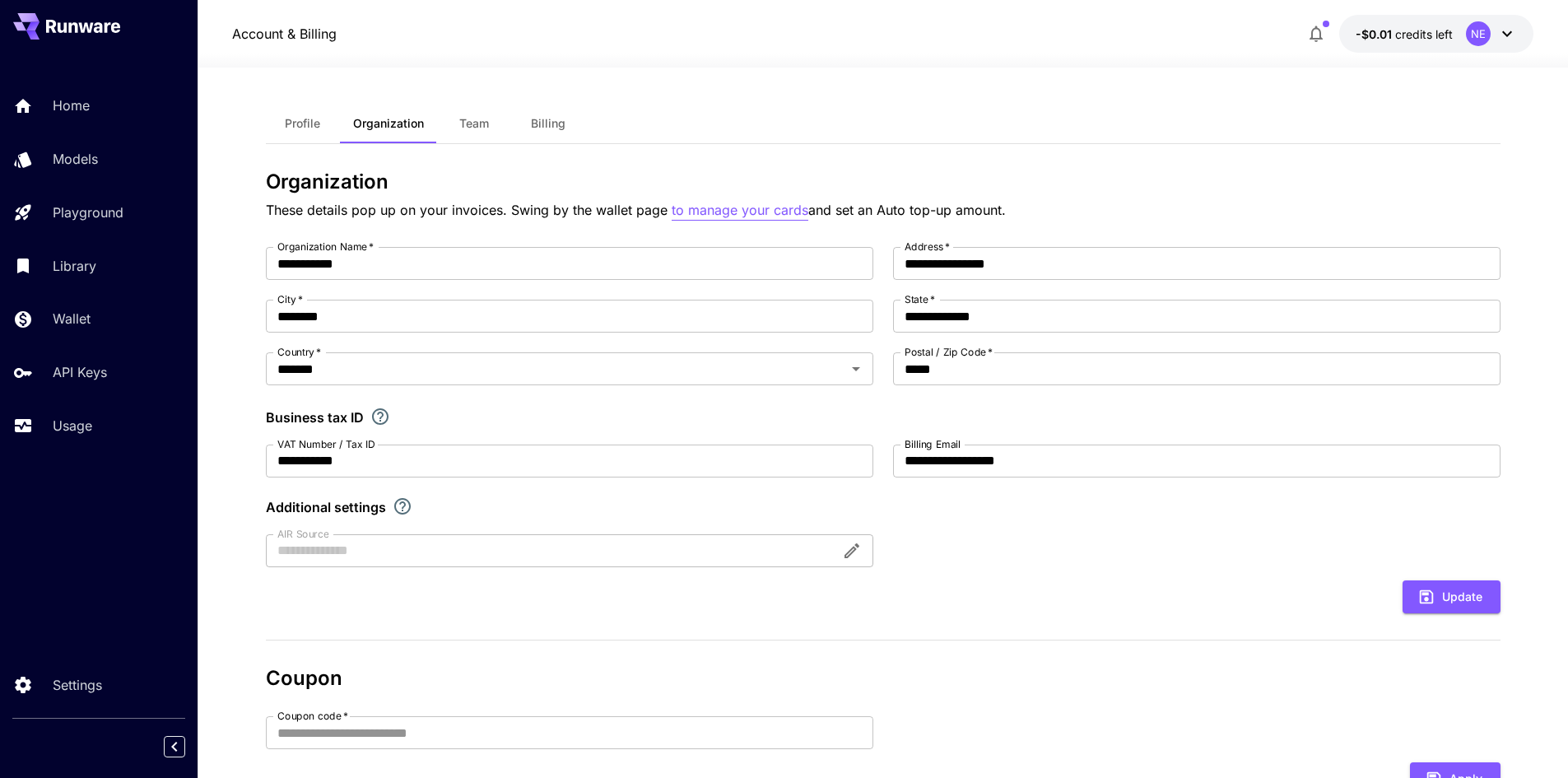
click at [724, 208] on p "to manage your cards" at bounding box center [740, 210] width 137 height 21
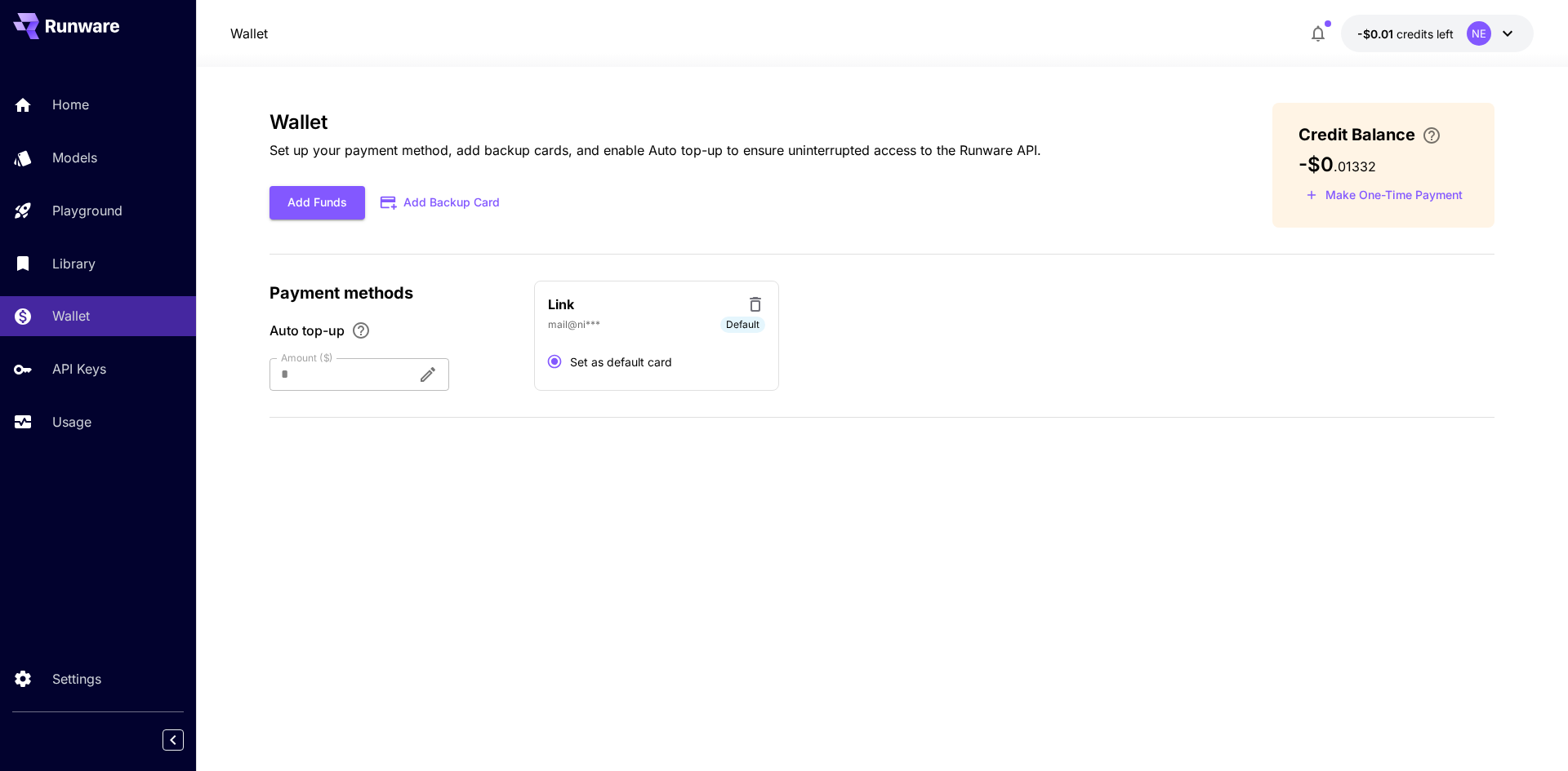
click at [332, 366] on div at bounding box center [337, 374] width 135 height 32
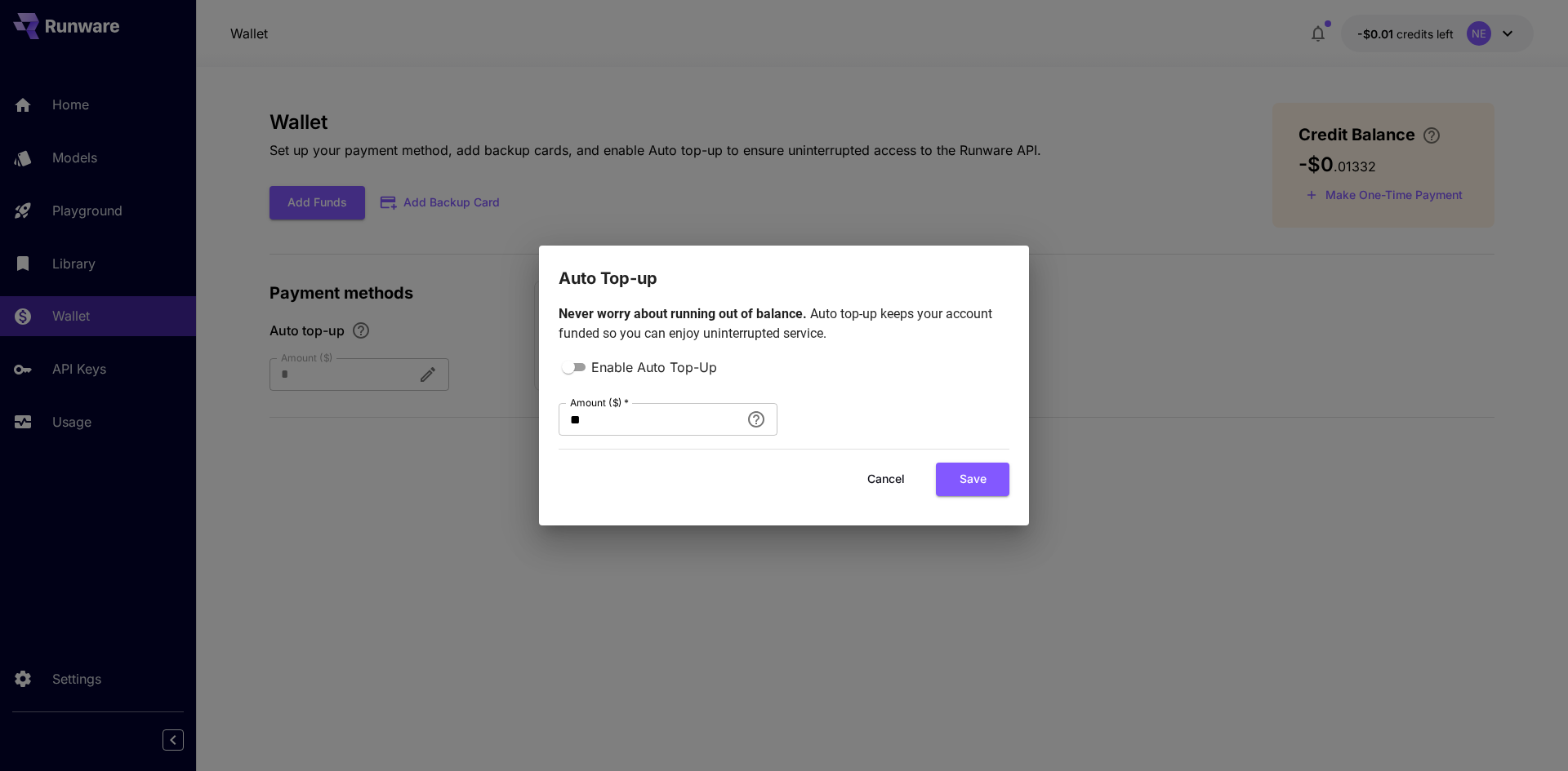
click at [337, 371] on div "Auto Top-up Never worry about running out of balance. Auto top-up keeps your ac…" at bounding box center [784, 385] width 1568 height 771
drag, startPoint x: 980, startPoint y: 261, endPoint x: 880, endPoint y: 430, distance: 196.4
click at [979, 263] on h2 "Auto Top-up" at bounding box center [783, 268] width 490 height 46
click at [904, 474] on button "Cancel" at bounding box center [886, 480] width 73 height 33
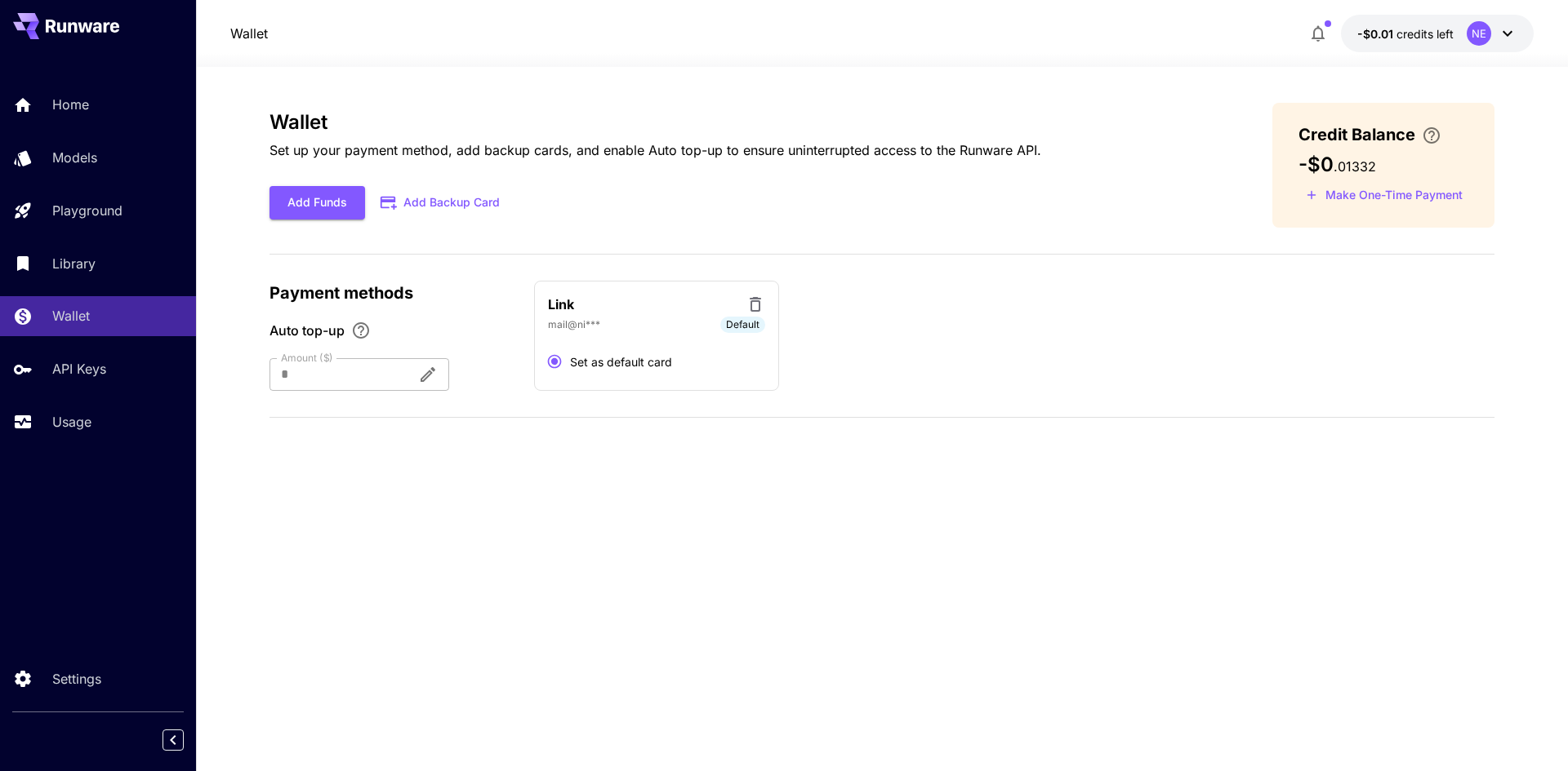
click at [880, 480] on div "Wallet Set up your payment method, add backup cards, and enable Auto top-up to …" at bounding box center [882, 418] width 1225 height 632
click at [329, 207] on button "Add Funds" at bounding box center [318, 202] width 96 height 33
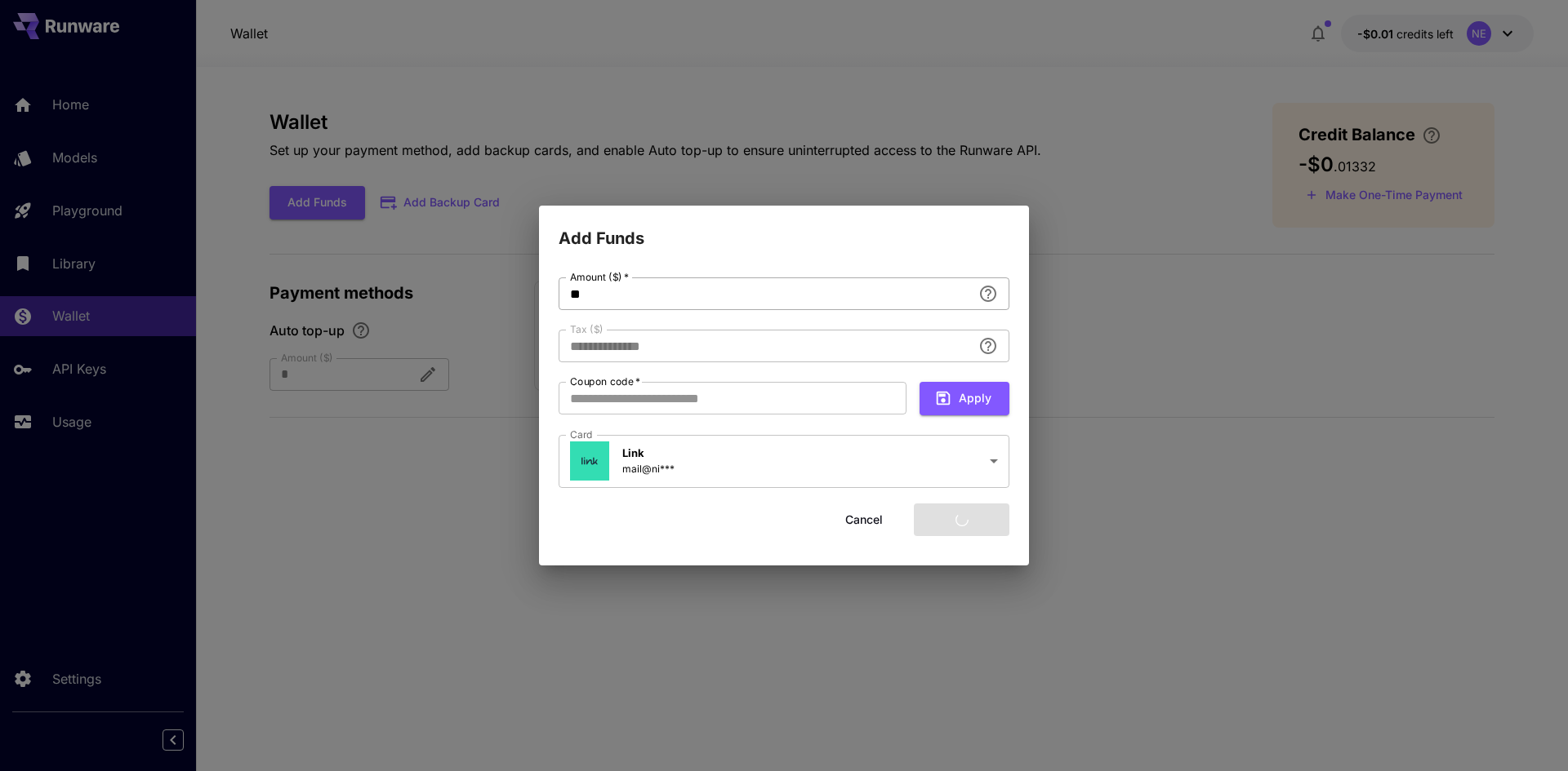
type input "****"
click at [638, 286] on input "**" at bounding box center [764, 293] width 414 height 32
type input "***"
type input "****"
type input "***"
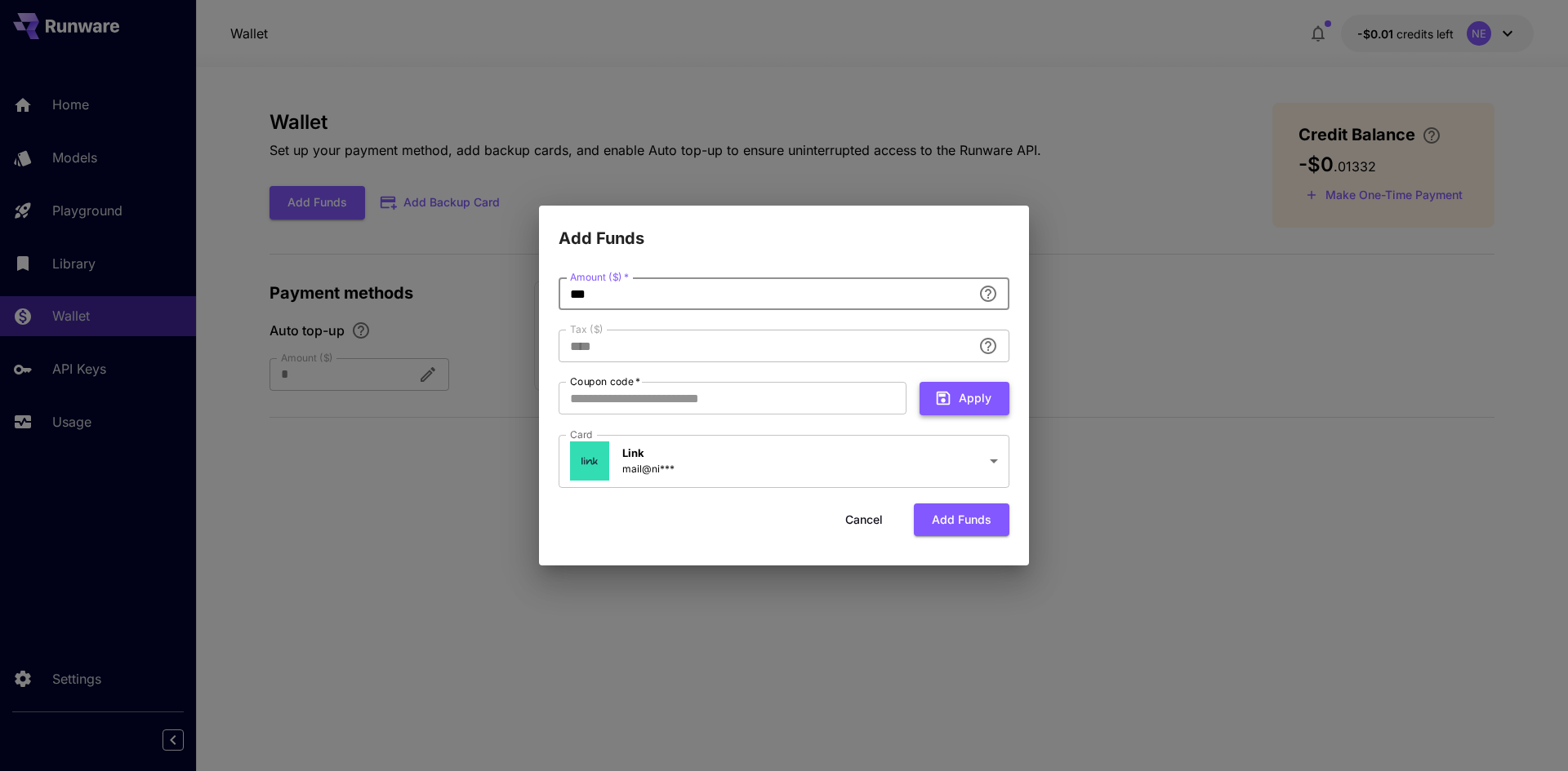
click at [963, 398] on button "Apply" at bounding box center [965, 399] width 90 height 33
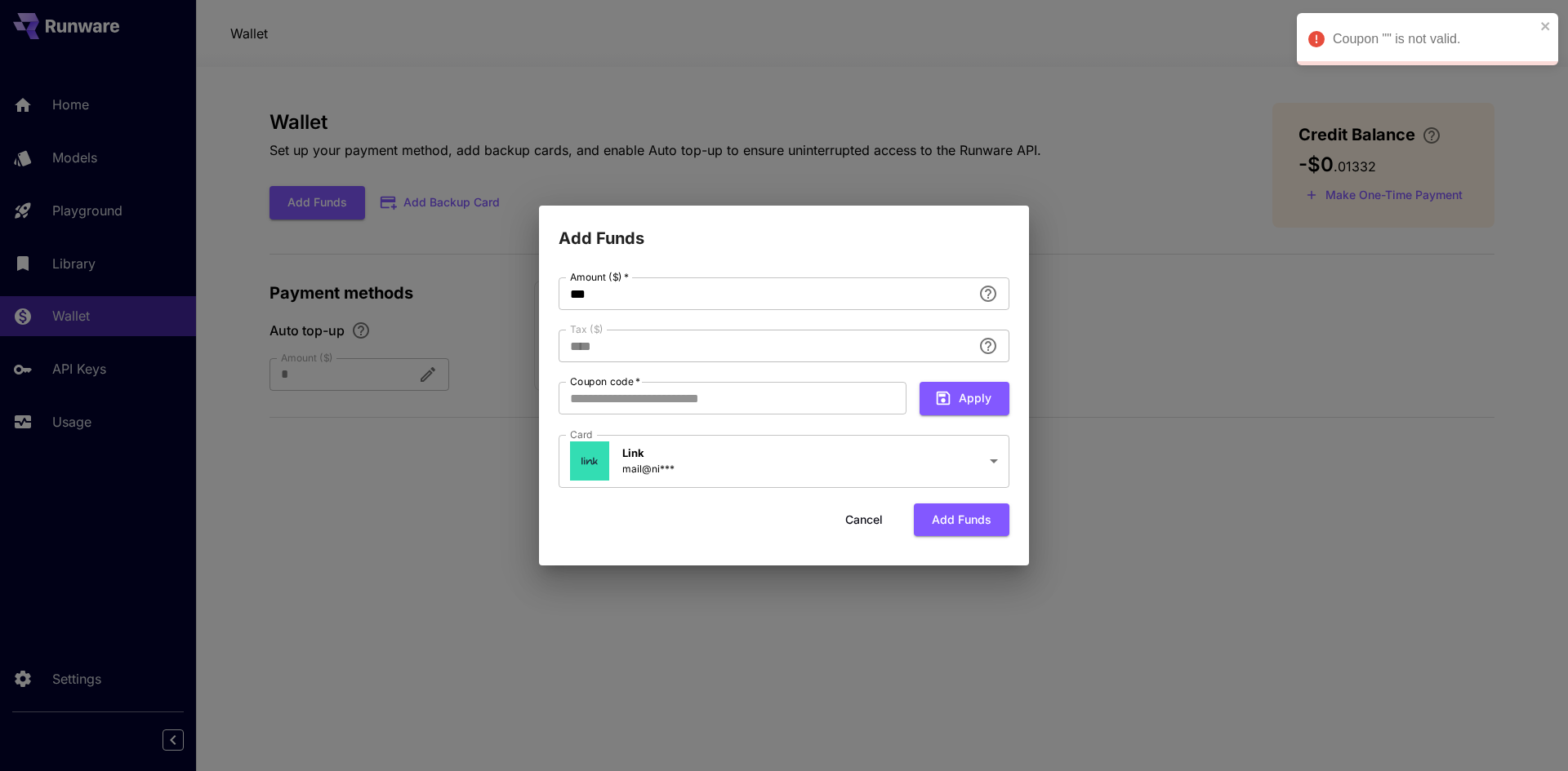
click at [965, 519] on button "Add funds" at bounding box center [962, 520] width 96 height 33
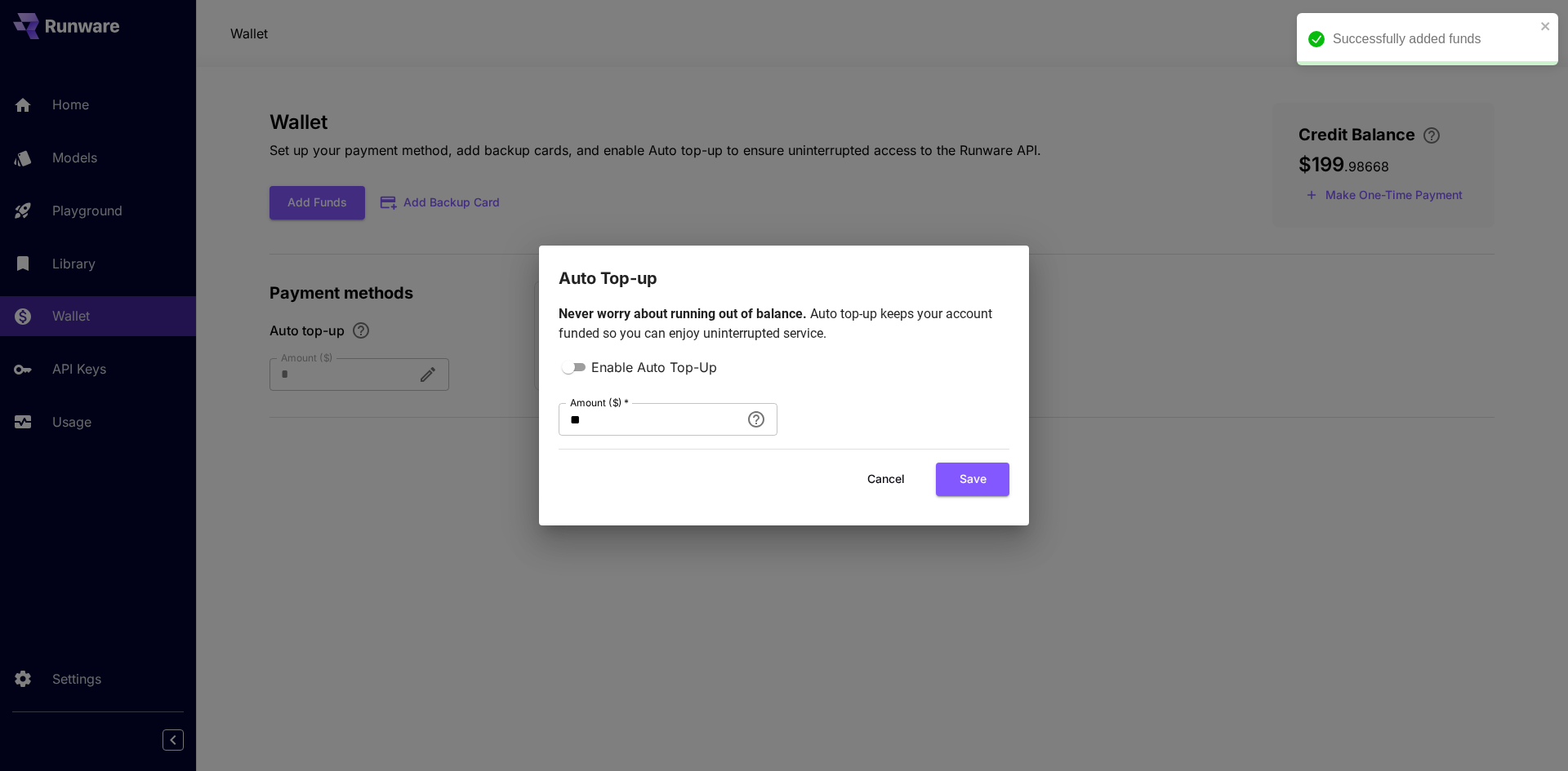
drag, startPoint x: 1008, startPoint y: 265, endPoint x: 1036, endPoint y: 268, distance: 28.2
click at [1008, 265] on h2 "Auto Top-up" at bounding box center [783, 268] width 490 height 46
drag, startPoint x: 1350, startPoint y: 261, endPoint x: 1416, endPoint y: 254, distance: 66.4
click at [1349, 261] on div "Auto Top-up Never worry about running out of balance. Auto top-up keeps your ac…" at bounding box center [784, 385] width 1568 height 771
